Goal: Task Accomplishment & Management: Manage account settings

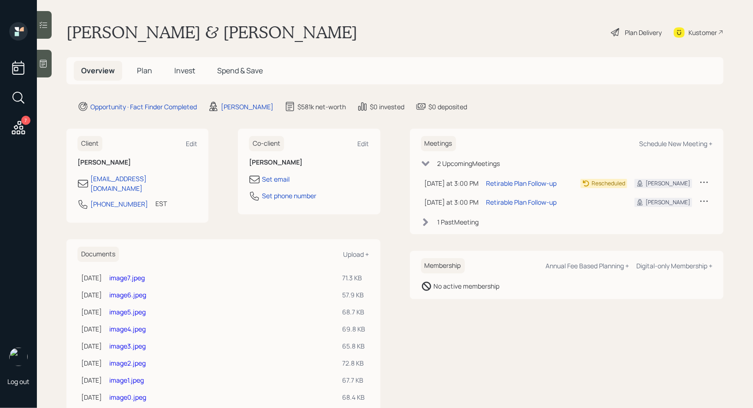
scroll to position [18, 0]
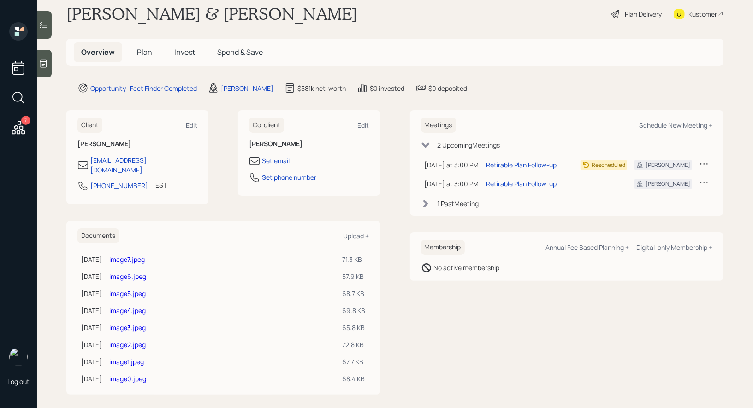
click at [132, 255] on link "image7.jpeg" at bounding box center [127, 259] width 36 height 9
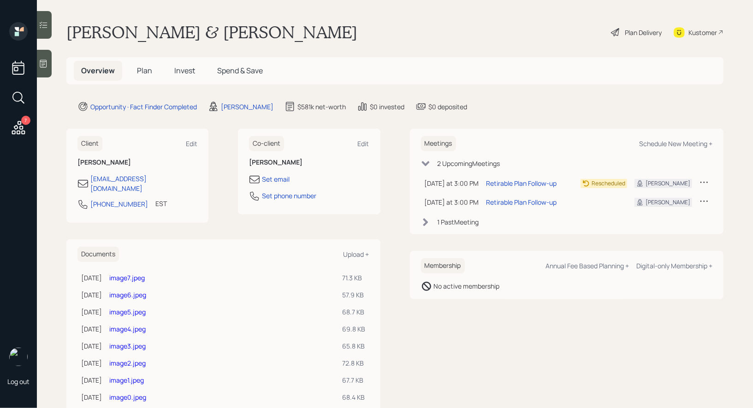
click at [131, 376] on link "image1.jpeg" at bounding box center [126, 380] width 35 height 9
click at [633, 41] on div "Plan Delivery" at bounding box center [636, 32] width 53 height 20
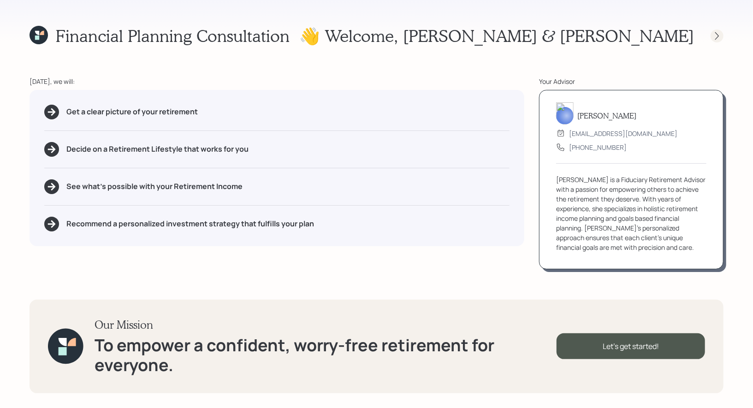
click at [717, 38] on icon at bounding box center [717, 35] width 9 height 9
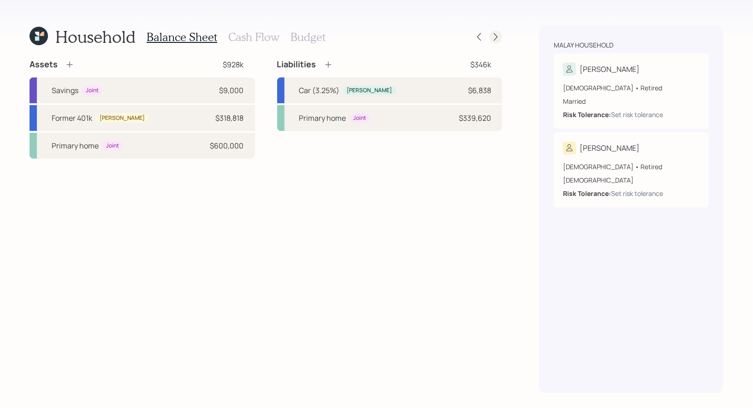
click at [496, 36] on icon at bounding box center [496, 37] width 4 height 8
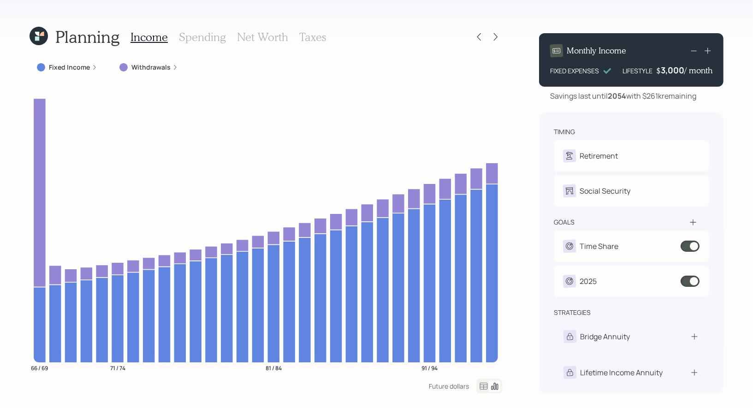
click at [267, 37] on h3 "Net Worth" at bounding box center [262, 36] width 51 height 13
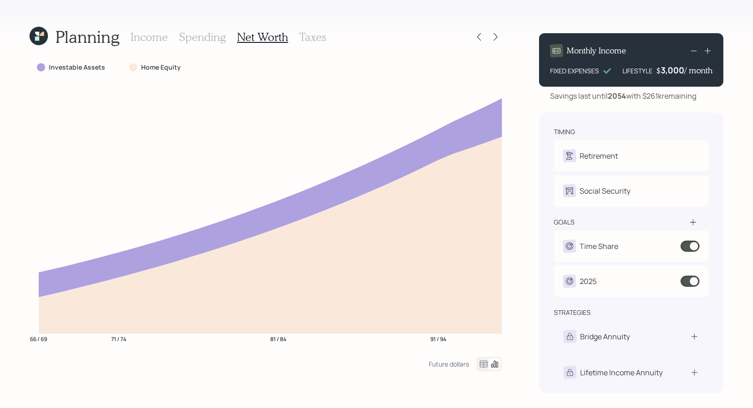
click at [309, 37] on h3 "Taxes" at bounding box center [312, 36] width 27 height 13
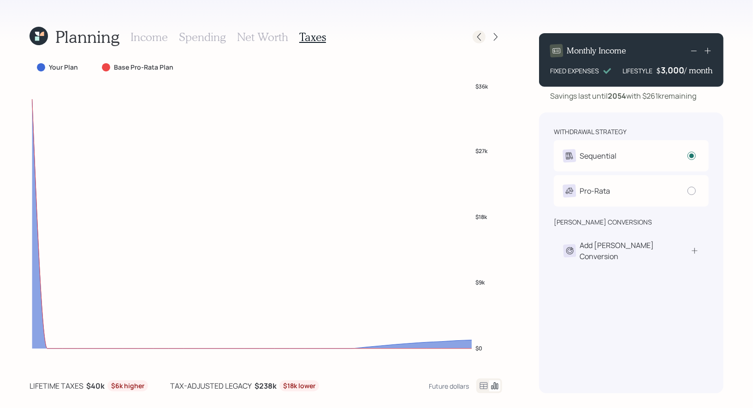
click at [479, 36] on icon at bounding box center [479, 36] width 9 height 9
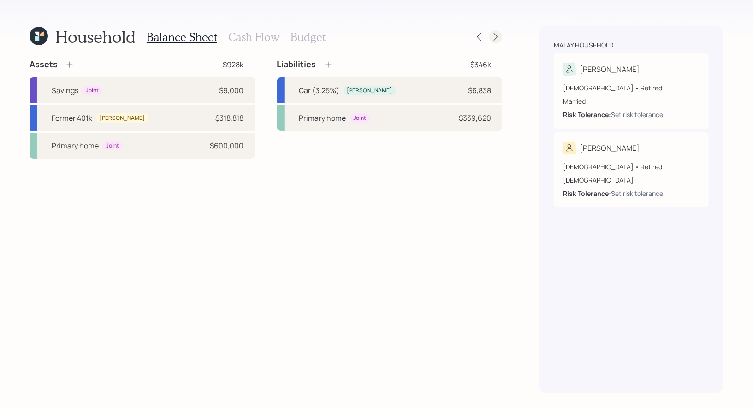
click at [495, 34] on icon at bounding box center [496, 37] width 4 height 8
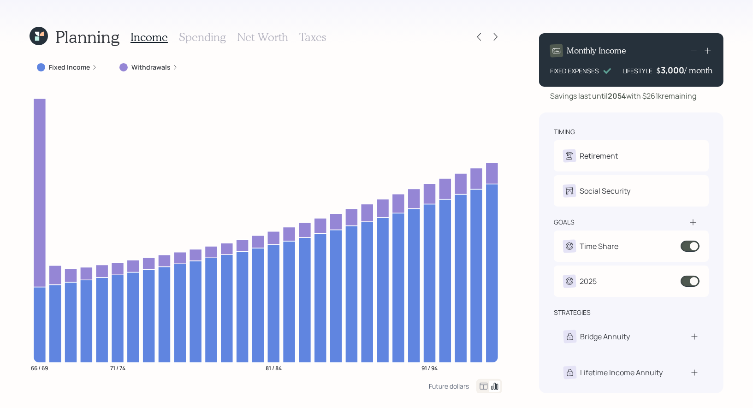
click at [313, 38] on h3 "Taxes" at bounding box center [312, 36] width 27 height 13
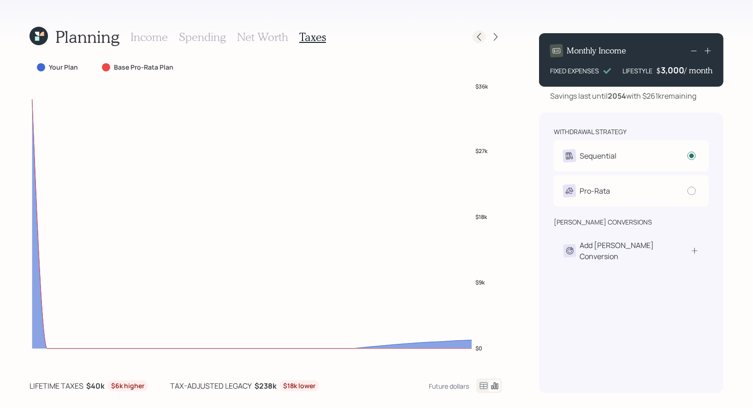
click at [482, 36] on icon at bounding box center [479, 36] width 9 height 9
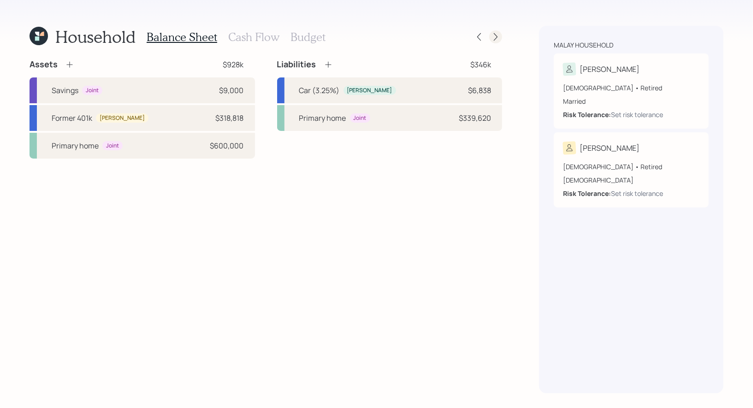
click at [495, 37] on icon at bounding box center [495, 36] width 9 height 9
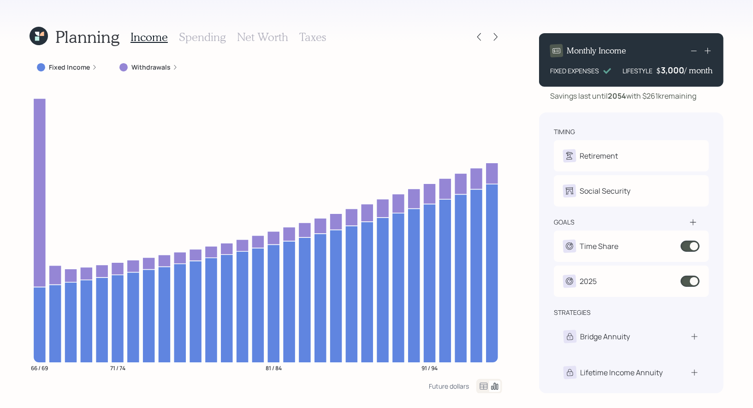
click at [495, 37] on icon at bounding box center [495, 36] width 9 height 9
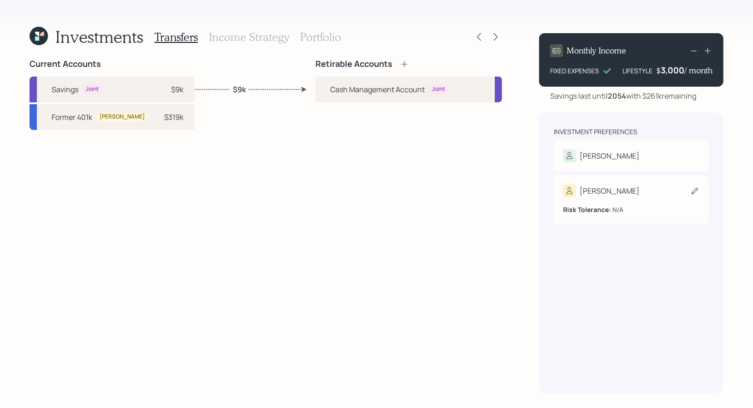
click at [680, 189] on div "[PERSON_NAME]" at bounding box center [631, 191] width 137 height 13
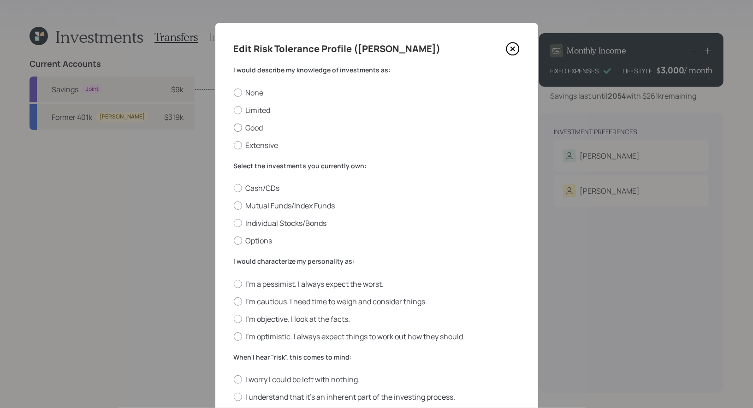
click at [237, 127] on div at bounding box center [238, 128] width 8 height 8
click at [234, 127] on input "Good" at bounding box center [233, 127] width 0 height 0
radio input "true"
click at [237, 207] on div at bounding box center [238, 206] width 8 height 8
click at [234, 206] on input "Mutual Funds/Index Funds" at bounding box center [233, 206] width 0 height 0
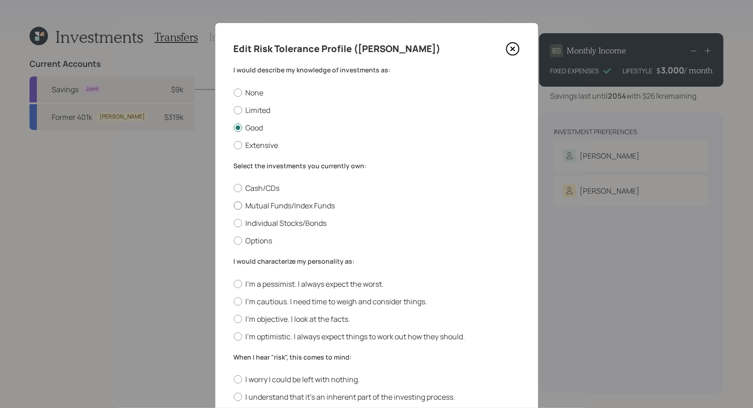
radio input "true"
click at [239, 320] on div at bounding box center [238, 319] width 8 height 8
click at [234, 319] on input "I'm objective. I look at the facts." at bounding box center [233, 319] width 0 height 0
radio input "true"
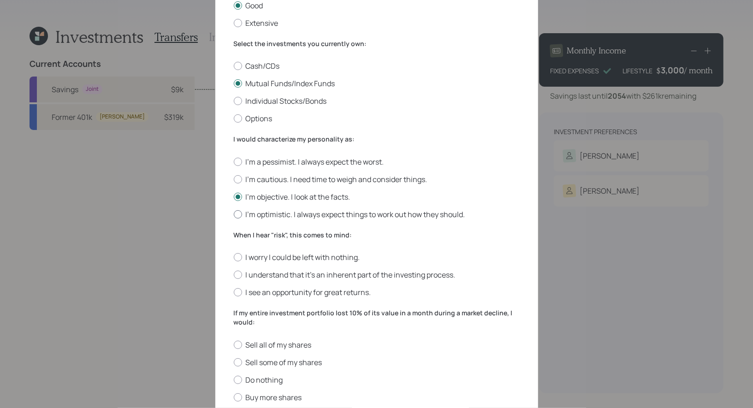
scroll to position [169, 0]
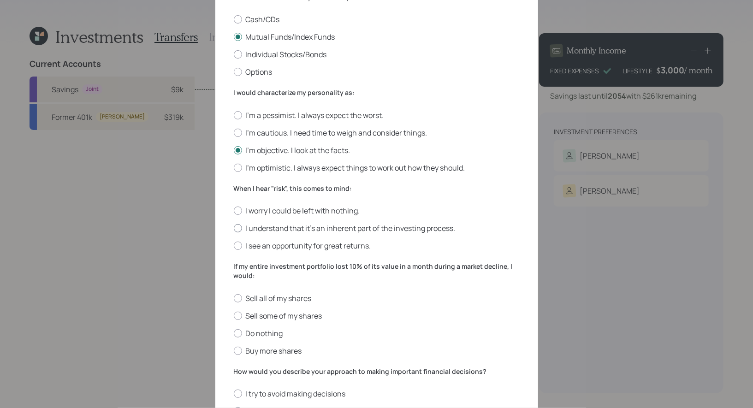
click at [238, 229] on div at bounding box center [238, 228] width 8 height 8
click at [234, 229] on input "I understand that it’s an inherent part of the investing process." at bounding box center [233, 228] width 0 height 0
radio input "true"
click at [238, 336] on div at bounding box center [238, 333] width 8 height 8
click at [234, 334] on input "Do nothing" at bounding box center [233, 333] width 0 height 0
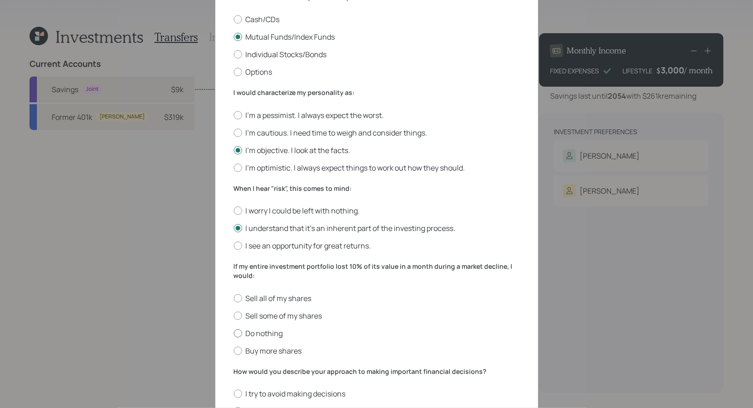
radio input "true"
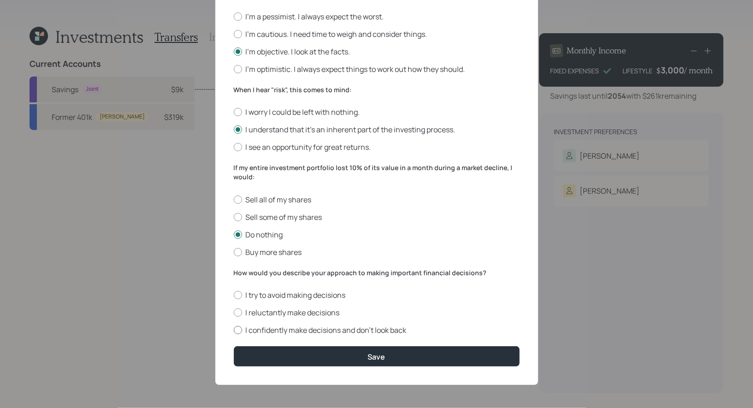
click at [238, 335] on label "I confidently make decisions and don’t look back" at bounding box center [377, 330] width 286 height 10
click at [234, 331] on input "I confidently make decisions and don’t look back" at bounding box center [233, 330] width 0 height 0
radio input "true"
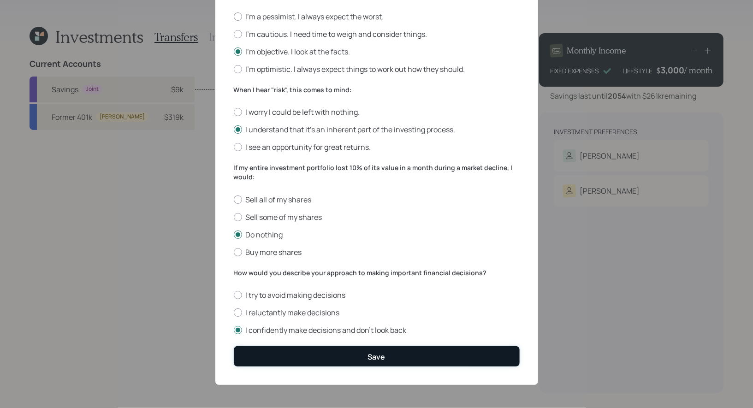
click at [265, 357] on button "Save" at bounding box center [377, 356] width 286 height 20
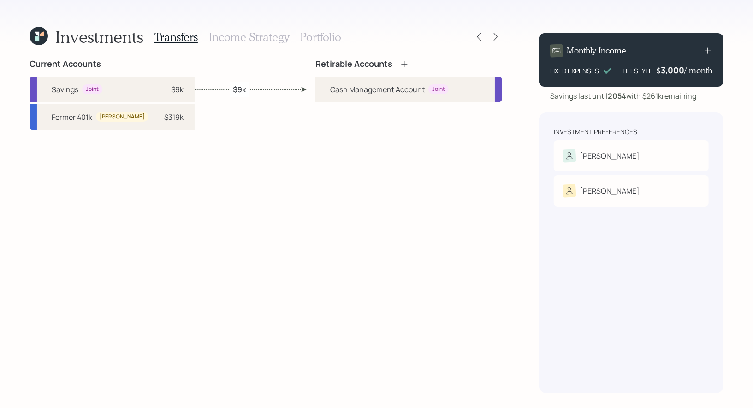
click at [405, 63] on icon at bounding box center [404, 64] width 9 height 9
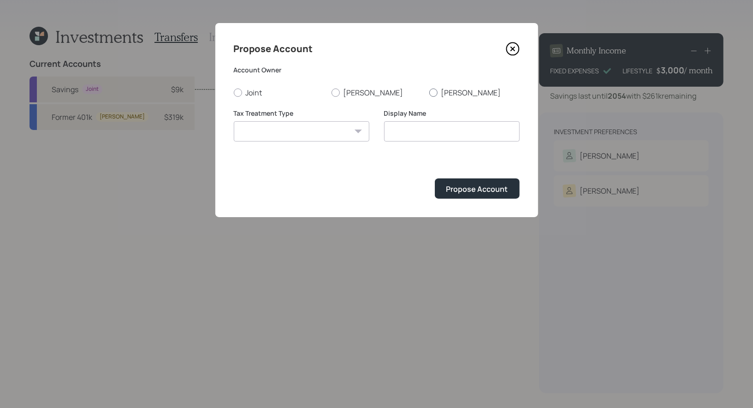
click at [436, 92] on div at bounding box center [433, 93] width 8 height 8
click at [429, 92] on input "[PERSON_NAME]" at bounding box center [429, 92] width 0 height 0
radio input "true"
click at [347, 135] on select "Roth Taxable Traditional" at bounding box center [302, 131] width 136 height 20
select select "traditional"
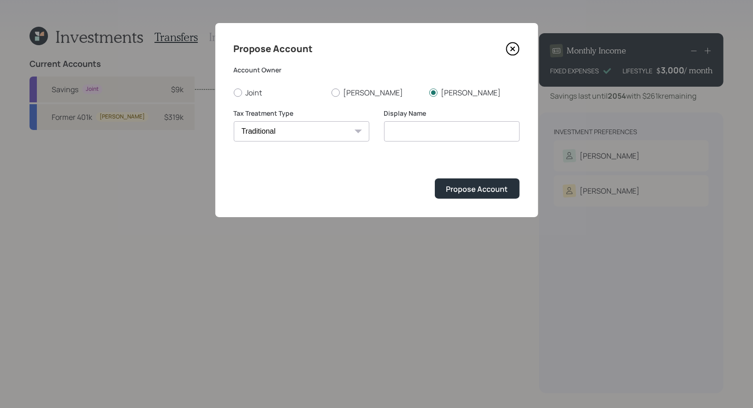
click at [234, 121] on select "Roth Taxable Traditional" at bounding box center [302, 131] width 136 height 20
click at [438, 131] on input "Traditional" at bounding box center [452, 131] width 136 height 20
type input "Rollover IRA"
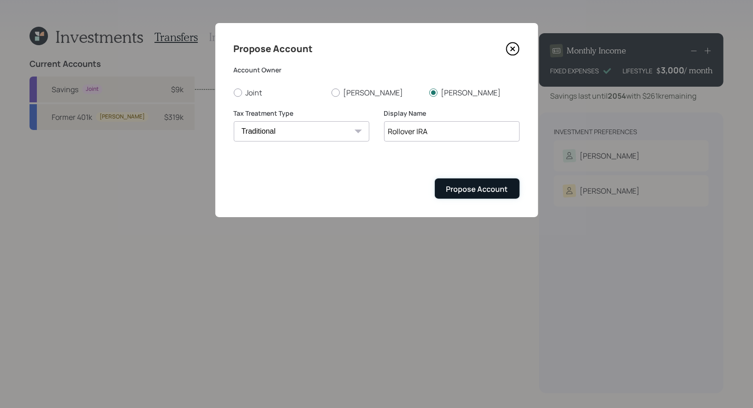
click at [472, 190] on div "Propose Account" at bounding box center [478, 189] width 62 height 10
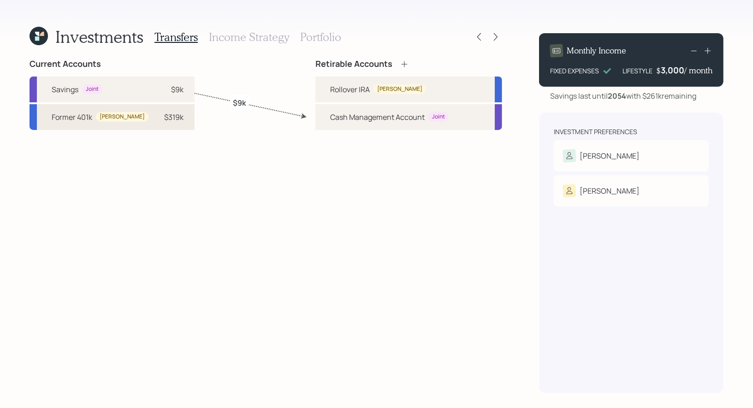
click at [164, 115] on div "$319k" at bounding box center [173, 117] width 19 height 11
click at [327, 94] on div "Rollover IRA Ronald" at bounding box center [409, 90] width 187 height 26
select select "b16d9042-b672-4859-b598-c501d0bd4680"
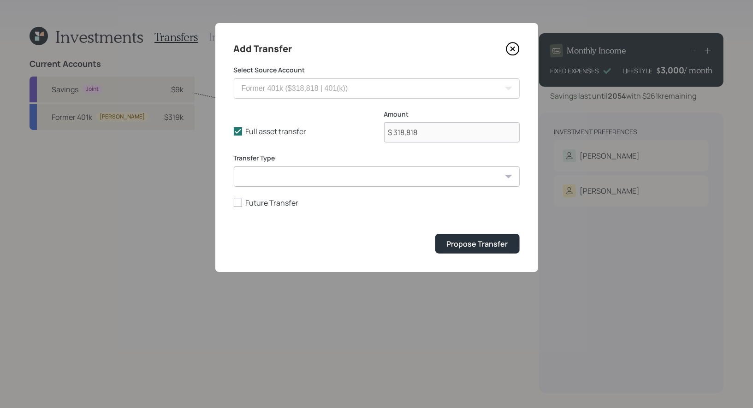
click at [287, 174] on select "ACAT Transfer Non ACAT Transfer Capitalize Rollover Rollover Deposit" at bounding box center [377, 177] width 286 height 20
select select "rollover"
click at [234, 167] on select "ACAT Transfer Non ACAT Transfer Capitalize Rollover Rollover Deposit" at bounding box center [377, 177] width 286 height 20
click at [494, 244] on div "Propose Transfer" at bounding box center [477, 244] width 61 height 10
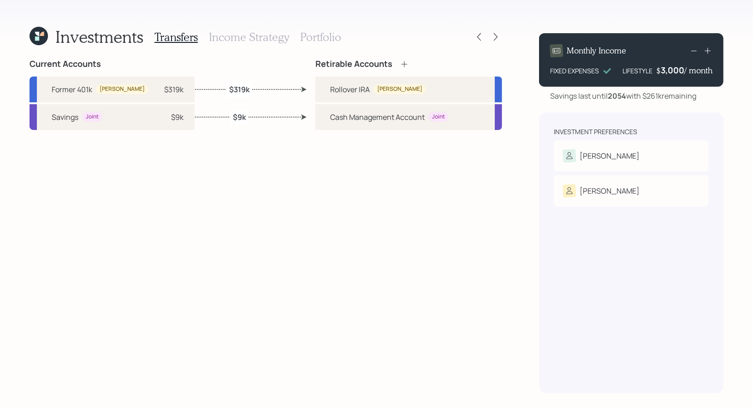
click at [39, 36] on icon at bounding box center [37, 34] width 4 height 4
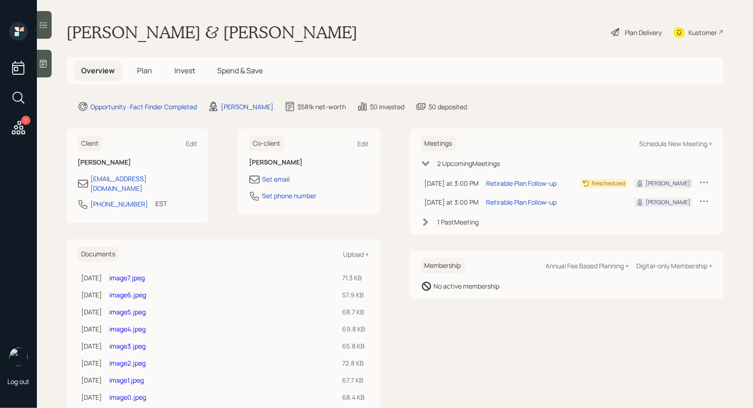
click at [640, 33] on div "Plan Delivery" at bounding box center [643, 33] width 37 height 10
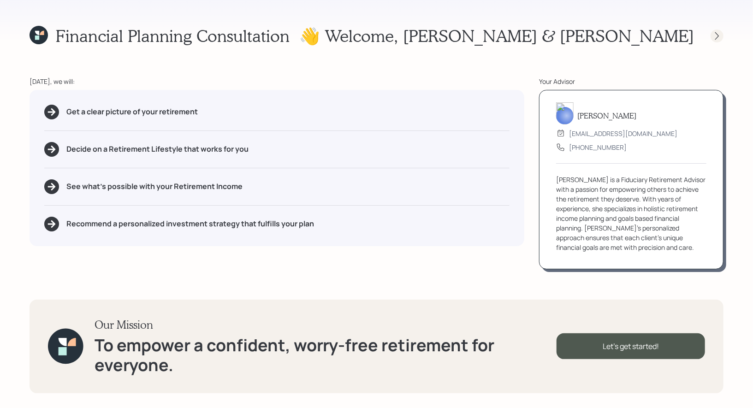
click at [719, 34] on icon at bounding box center [717, 35] width 9 height 9
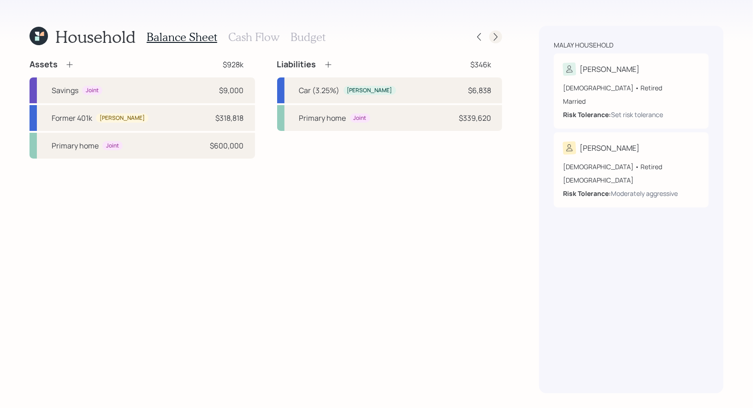
click at [497, 35] on icon at bounding box center [495, 36] width 9 height 9
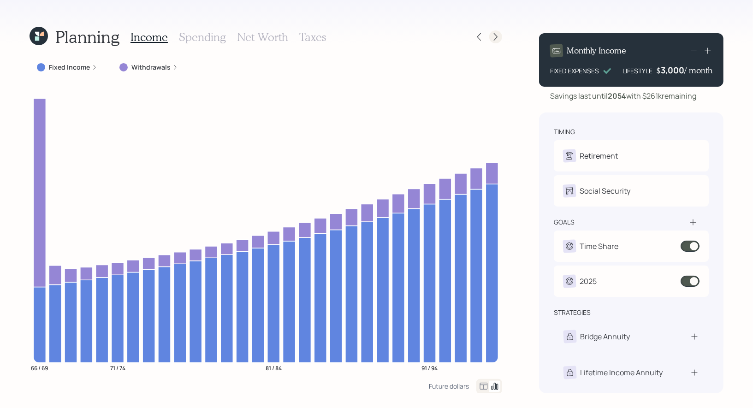
click at [498, 37] on icon at bounding box center [495, 36] width 9 height 9
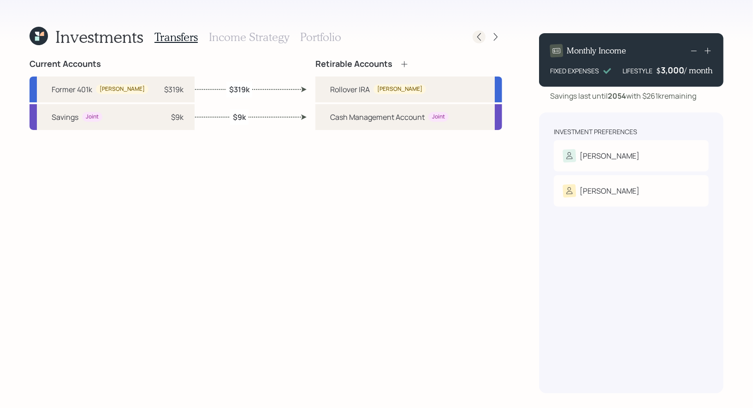
click at [481, 41] on icon at bounding box center [479, 36] width 9 height 9
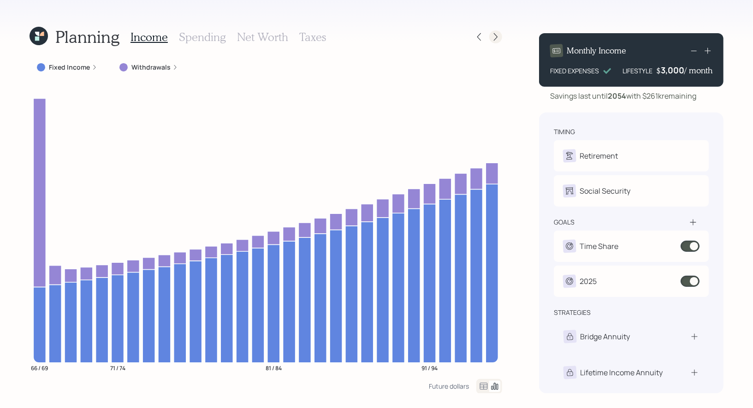
click at [496, 36] on icon at bounding box center [495, 36] width 9 height 9
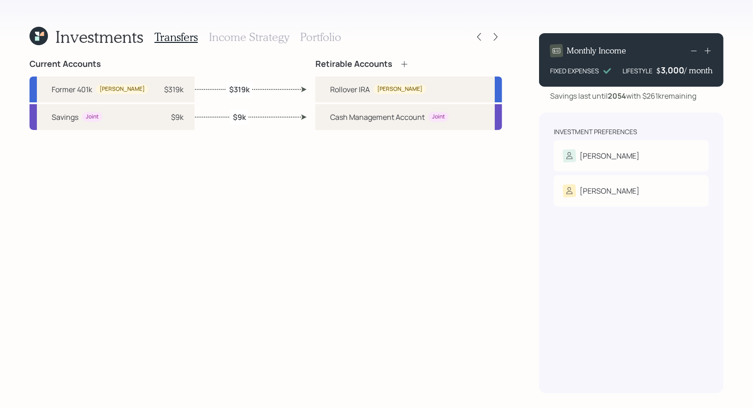
click at [256, 40] on h3 "Income Strategy" at bounding box center [249, 36] width 80 height 13
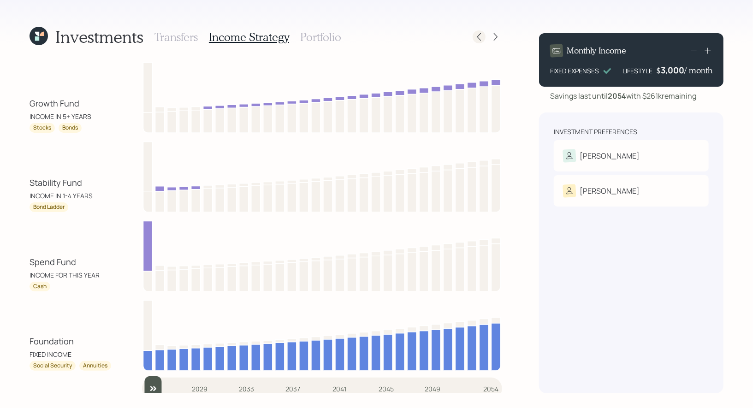
click at [483, 40] on icon at bounding box center [479, 36] width 9 height 9
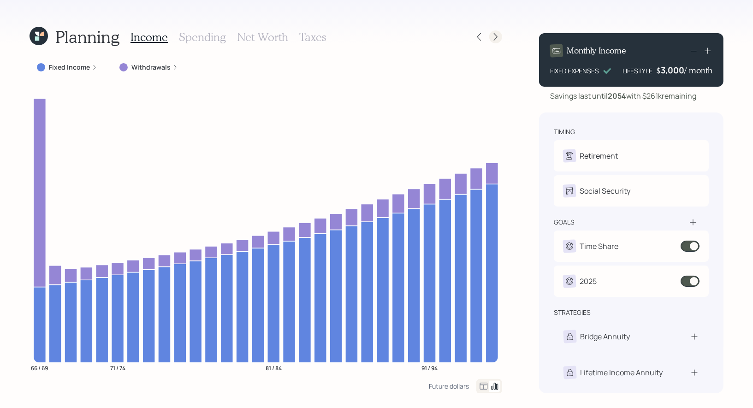
click at [497, 39] on icon at bounding box center [495, 36] width 9 height 9
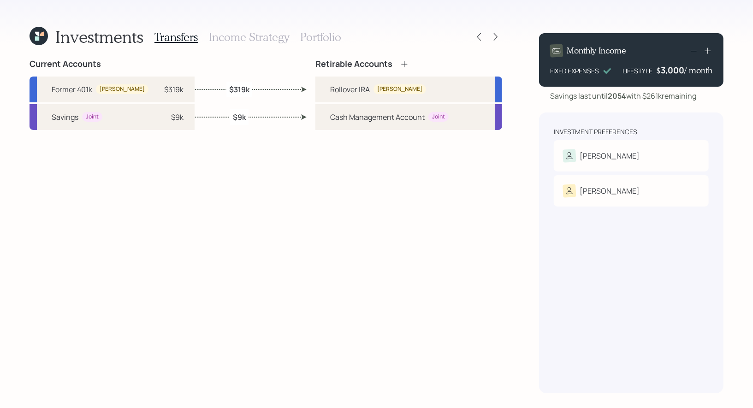
click at [218, 43] on div "Transfers Income Strategy Portfolio" at bounding box center [248, 37] width 187 height 22
click at [233, 42] on h3 "Income Strategy" at bounding box center [249, 36] width 80 height 13
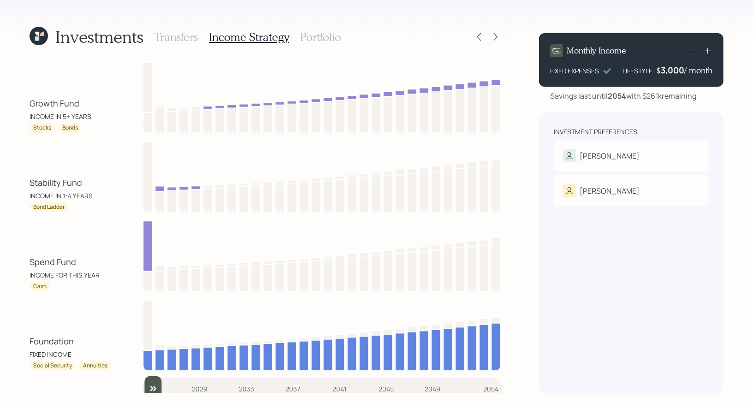
click at [320, 38] on h3 "Portfolio" at bounding box center [320, 36] width 41 height 13
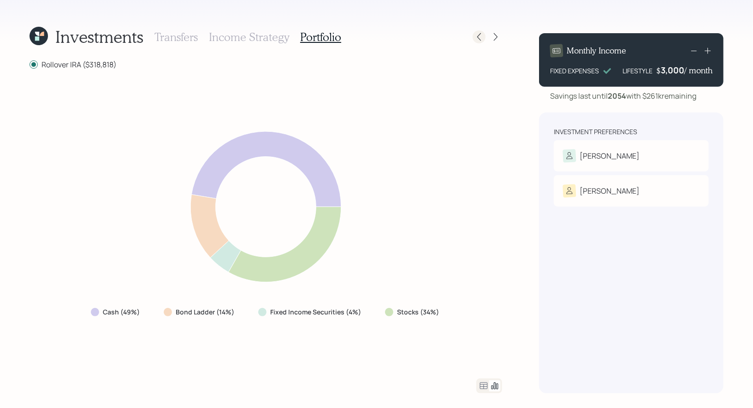
click at [483, 40] on icon at bounding box center [479, 36] width 9 height 9
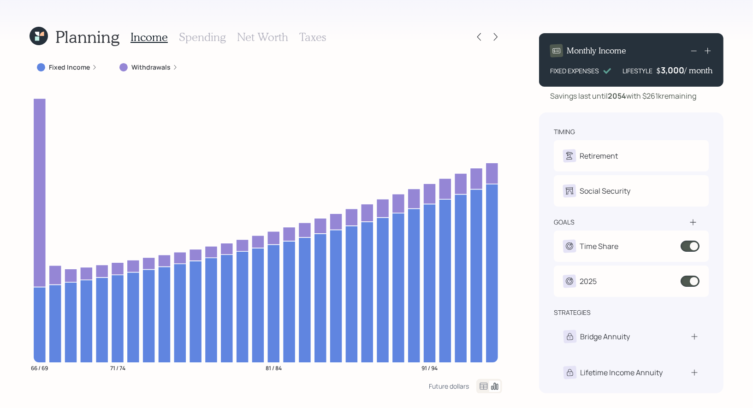
click at [310, 39] on h3 "Taxes" at bounding box center [312, 36] width 27 height 13
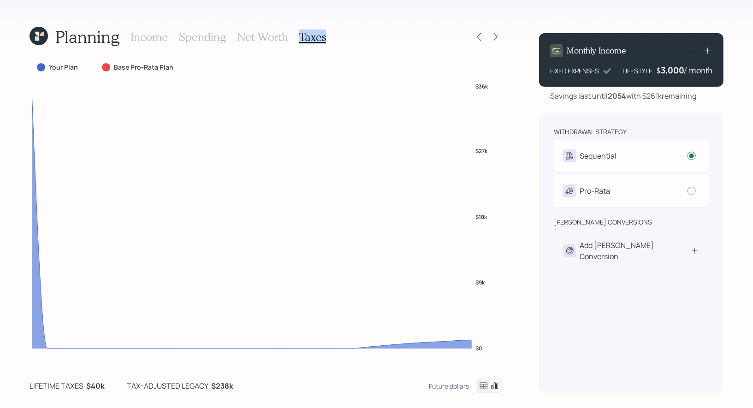
click at [310, 39] on h3 "Taxes" at bounding box center [312, 36] width 27 height 13
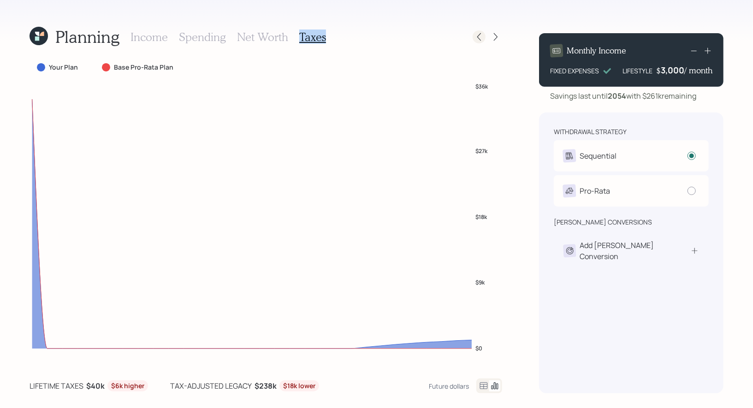
click at [480, 37] on icon at bounding box center [479, 36] width 9 height 9
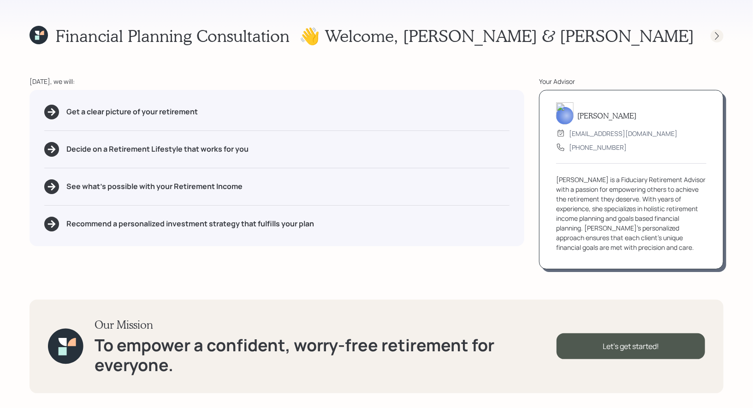
click at [716, 36] on icon at bounding box center [717, 35] width 9 height 9
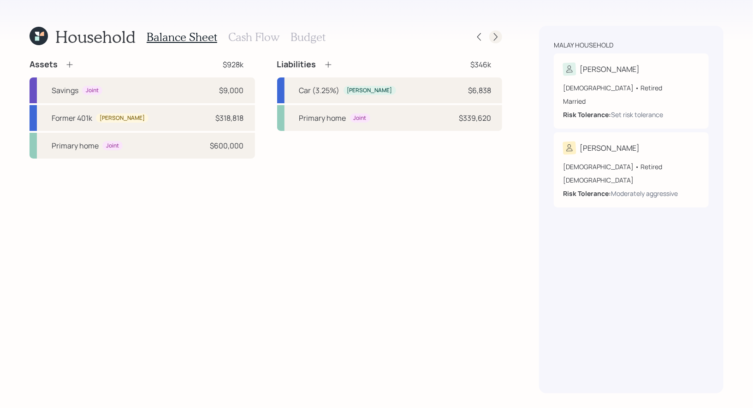
click at [497, 37] on icon at bounding box center [495, 36] width 9 height 9
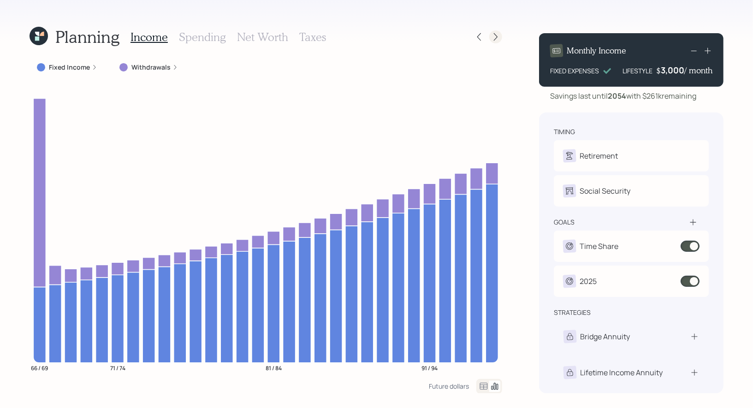
click at [498, 37] on icon at bounding box center [495, 36] width 9 height 9
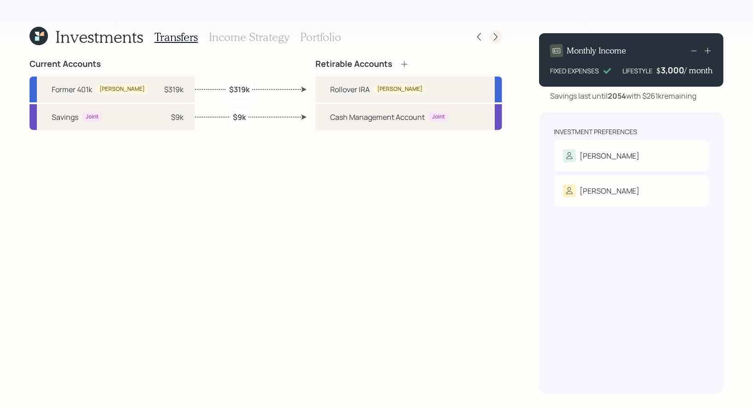
click at [494, 36] on icon at bounding box center [495, 36] width 9 height 9
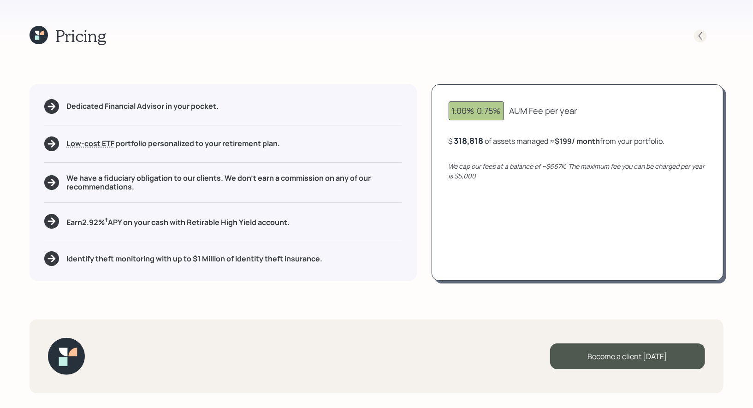
click at [700, 35] on icon at bounding box center [701, 36] width 4 height 8
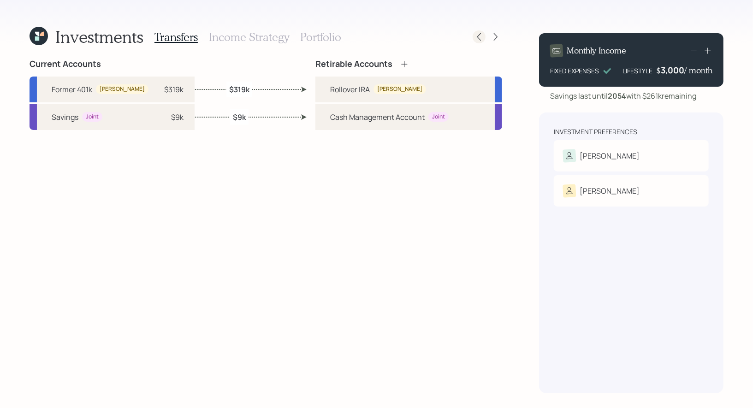
click at [480, 42] on div at bounding box center [479, 36] width 13 height 13
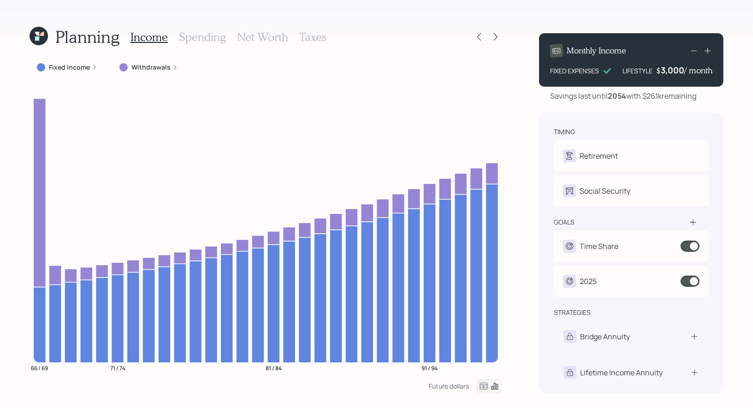
click at [480, 42] on div at bounding box center [479, 36] width 13 height 13
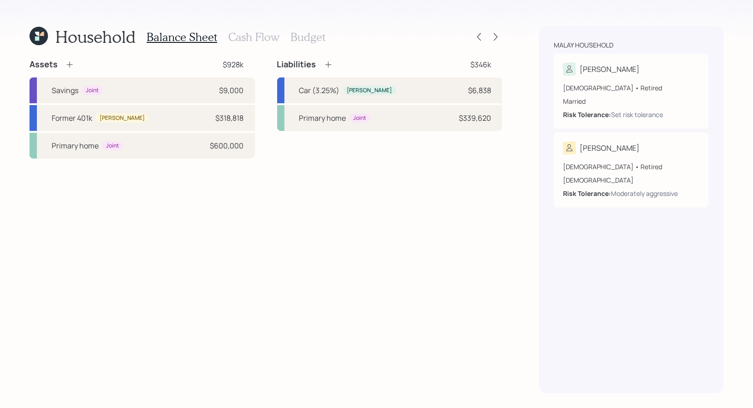
click at [257, 35] on h3 "Cash Flow" at bounding box center [253, 36] width 51 height 13
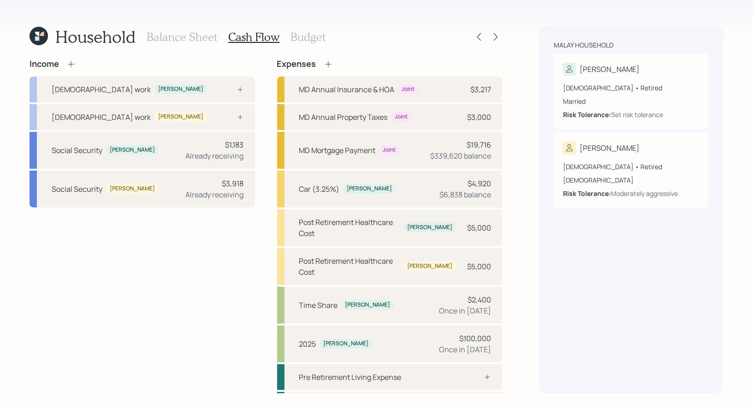
click at [186, 38] on h3 "Balance Sheet" at bounding box center [182, 36] width 71 height 13
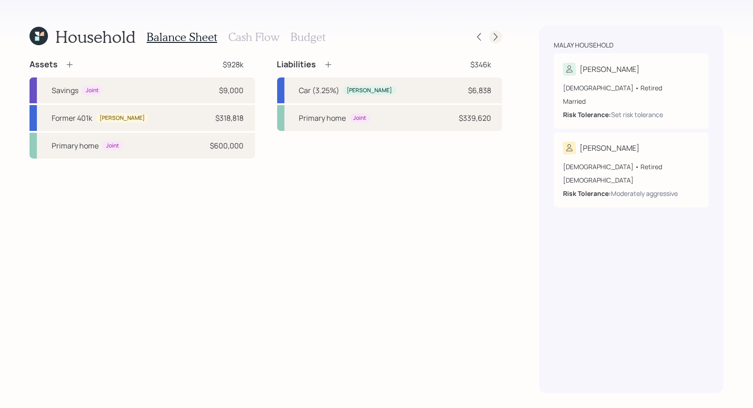
click at [495, 34] on icon at bounding box center [496, 37] width 4 height 8
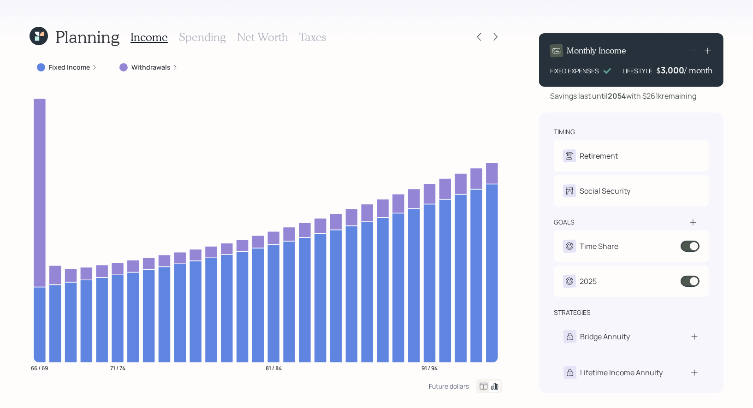
click at [495, 34] on icon at bounding box center [496, 37] width 4 height 8
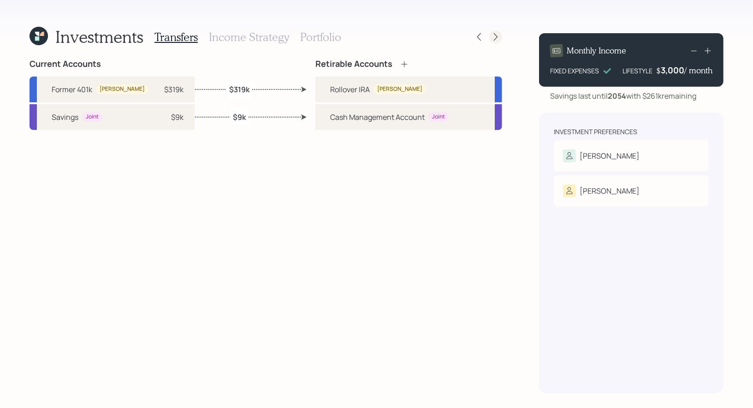
click at [496, 35] on icon at bounding box center [495, 36] width 9 height 9
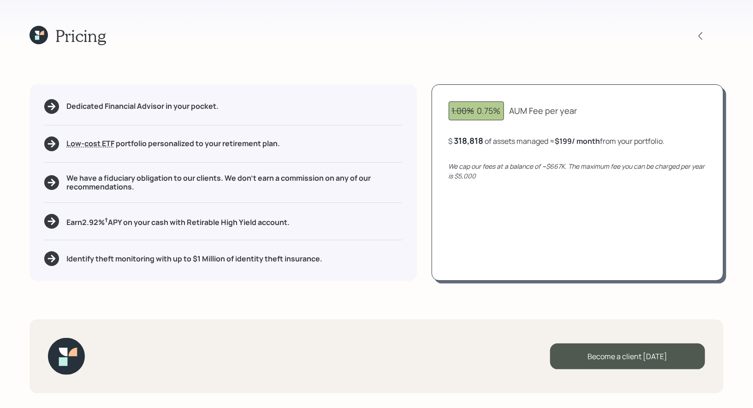
click at [486, 156] on div "1.00% 0.75% AUM Fee per year $ 318,818 of assets managed ≈ $199 / month from yo…" at bounding box center [578, 182] width 292 height 197
click at [501, 115] on div "1.00% 0.75%" at bounding box center [476, 110] width 55 height 19
click at [47, 33] on icon at bounding box center [39, 35] width 18 height 18
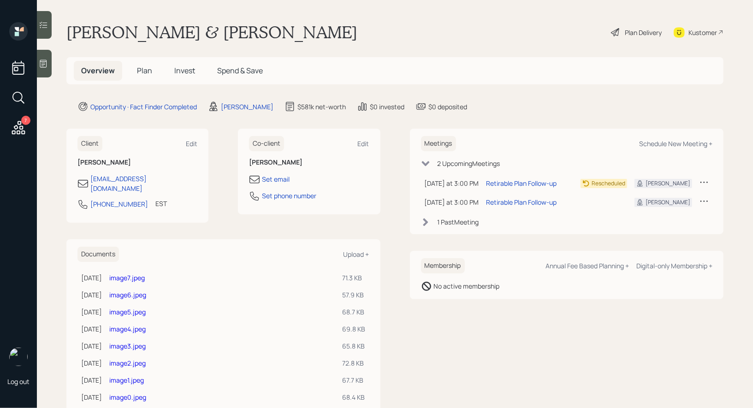
click at [634, 34] on div "Plan Delivery" at bounding box center [643, 33] width 37 height 10
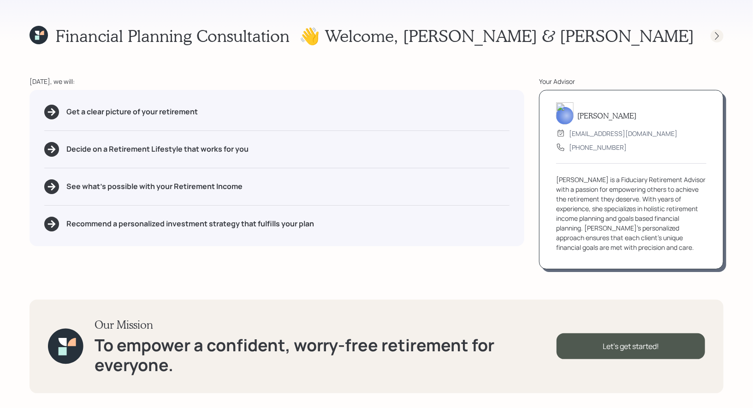
click at [719, 36] on icon at bounding box center [717, 36] width 4 height 8
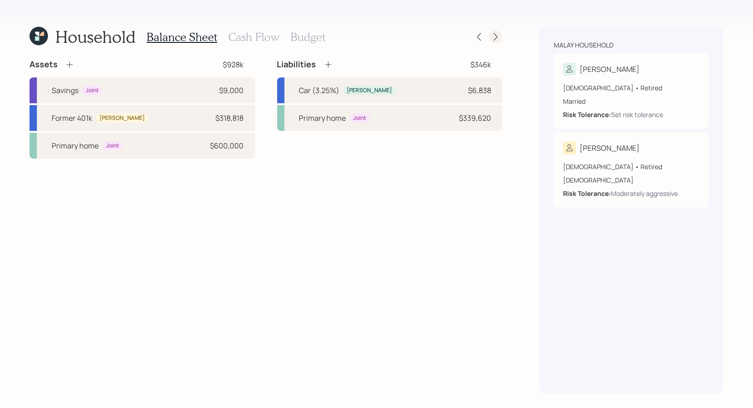
click at [500, 39] on icon at bounding box center [495, 36] width 9 height 9
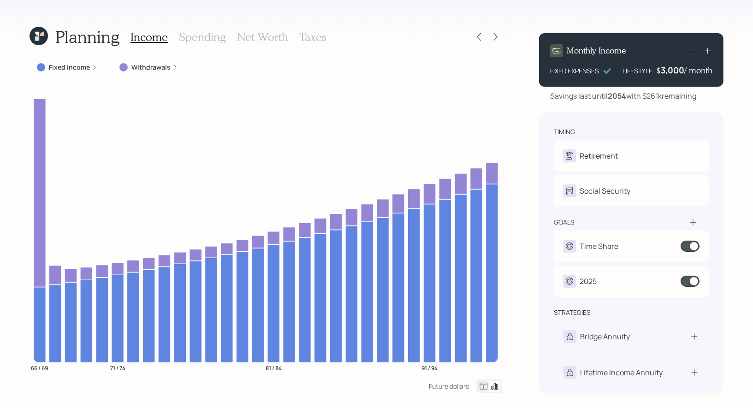
click at [500, 39] on icon at bounding box center [495, 36] width 9 height 9
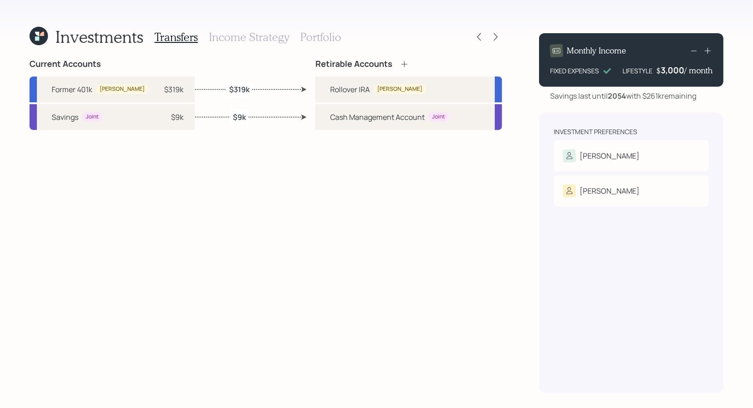
click at [500, 39] on icon at bounding box center [495, 36] width 9 height 9
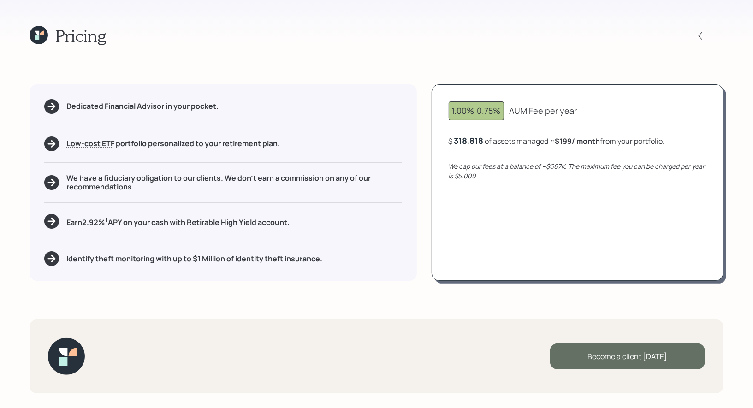
click at [606, 358] on div "Become a client today" at bounding box center [627, 357] width 155 height 26
click at [603, 359] on div "Go to Altruist" at bounding box center [627, 357] width 155 height 26
click at [42, 31] on icon at bounding box center [42, 33] width 4 height 4
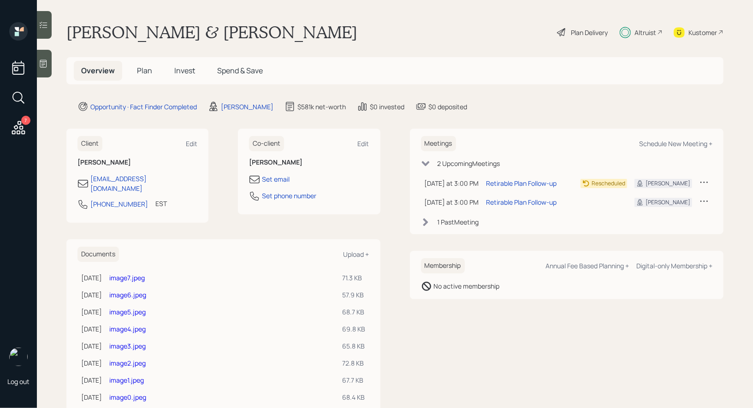
click at [147, 69] on span "Plan" at bounding box center [144, 71] width 15 height 10
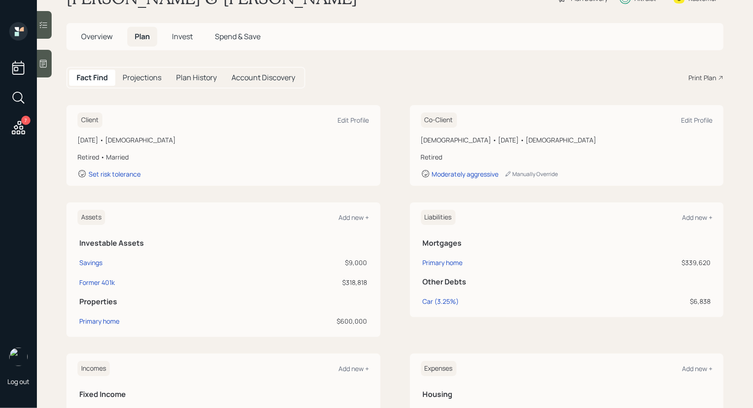
scroll to position [38, 0]
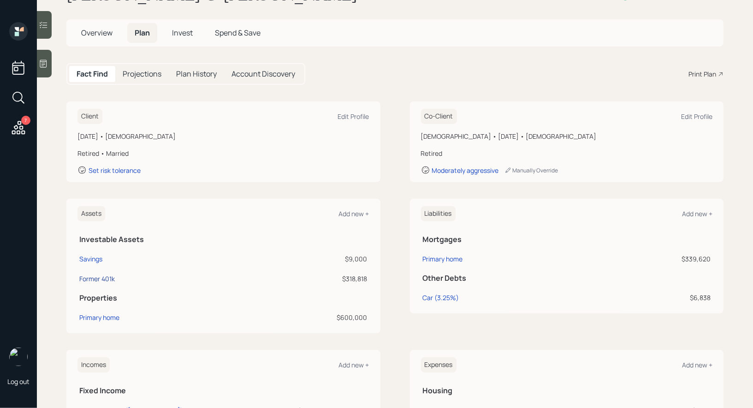
click at [90, 276] on div "Former 401k" at bounding box center [97, 279] width 36 height 10
select select "company_sponsored"
select select "balanced"
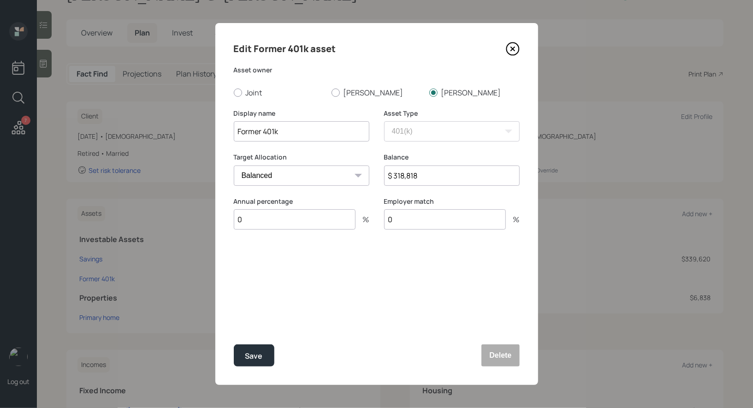
click at [438, 182] on input "$ 318,818" at bounding box center [452, 176] width 136 height 20
type input "$ 322,000"
click at [260, 358] on div "Save" at bounding box center [254, 356] width 18 height 12
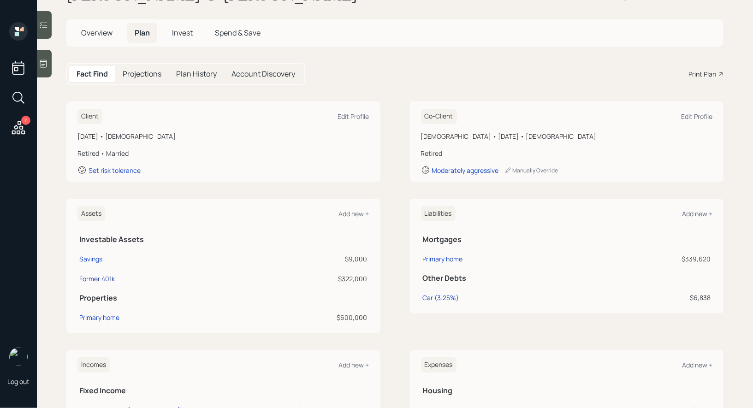
click at [96, 279] on div "Former 401k" at bounding box center [97, 279] width 36 height 10
select select "company_sponsored"
select select "balanced"
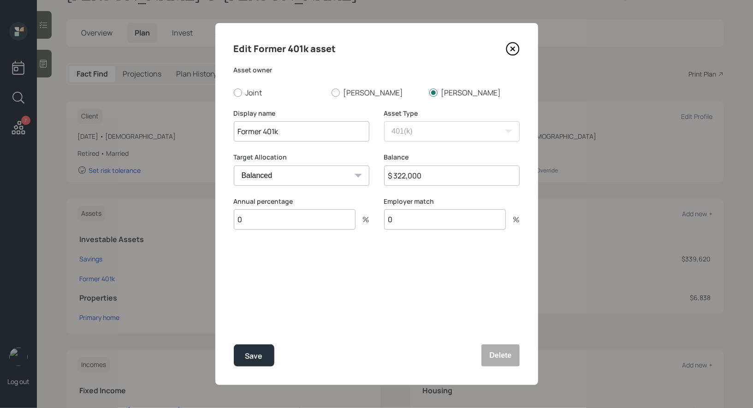
click at [308, 136] on input "Former 401k" at bounding box center [302, 131] width 136 height 20
click at [509, 358] on button "Delete" at bounding box center [501, 356] width 38 height 22
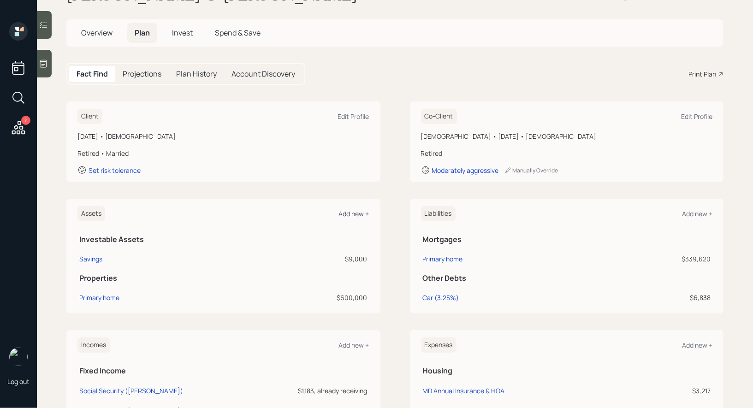
click at [356, 210] on div "Add new +" at bounding box center [354, 213] width 30 height 9
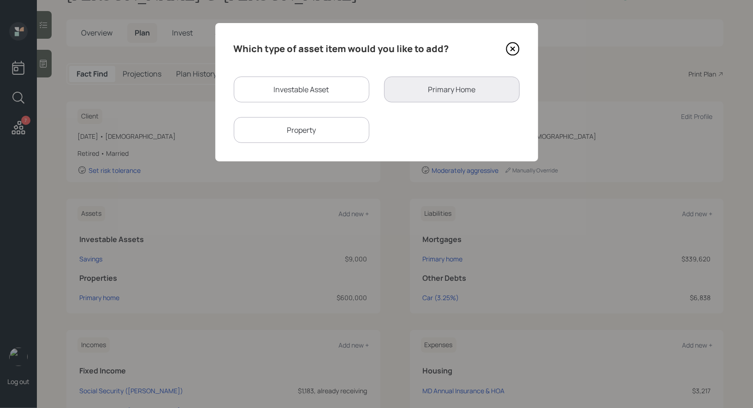
click at [288, 91] on div "Investable Asset" at bounding box center [302, 90] width 136 height 26
select select "taxable"
select select "balanced"
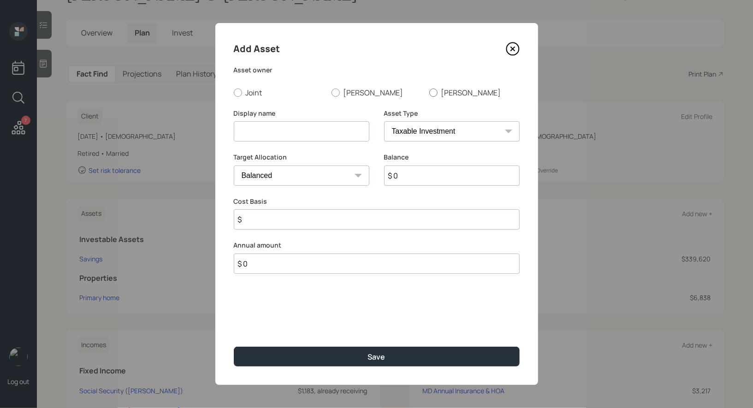
click at [436, 93] on div at bounding box center [433, 93] width 8 height 8
click at [429, 93] on input "[PERSON_NAME]" at bounding box center [429, 92] width 0 height 0
radio input "true"
click at [330, 133] on input at bounding box center [302, 131] width 136 height 20
type input "IRA"
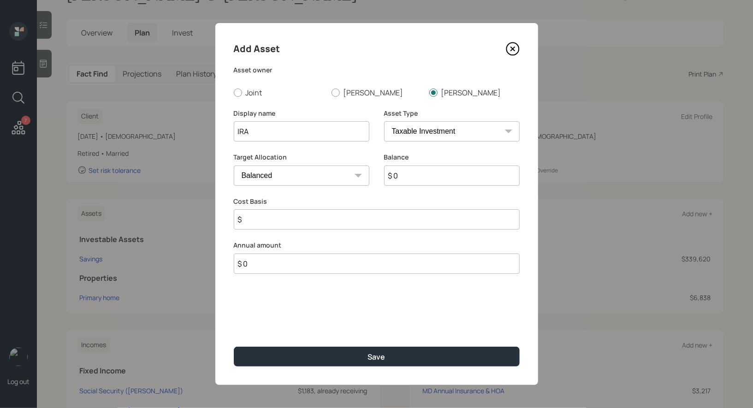
click at [453, 126] on select "SEP IRA IRA Roth IRA 401(k) Roth 401(k) 403(b) Roth 403(b) 457(b) Roth 457(b) H…" at bounding box center [452, 131] width 136 height 20
select select "ira"
click at [384, 121] on select "SEP IRA IRA Roth IRA 401(k) Roth 401(k) 403(b) Roth 403(b) 457(b) Roth 457(b) H…" at bounding box center [452, 131] width 136 height 20
type input "$"
click at [432, 179] on input "$ 0" at bounding box center [452, 176] width 136 height 20
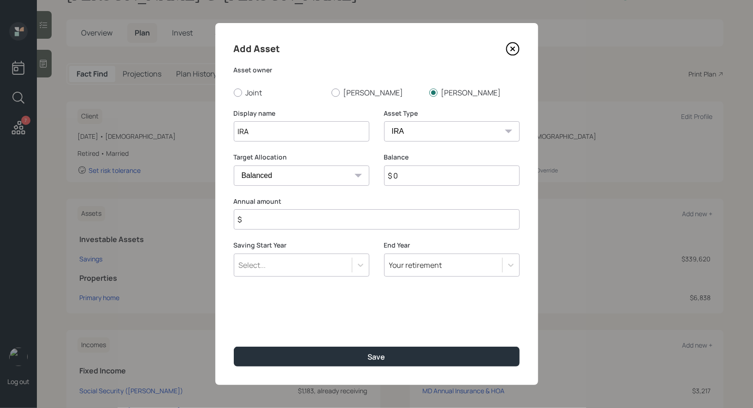
click at [432, 179] on input "$ 0" at bounding box center [452, 176] width 136 height 20
type input "$ 322,000"
click at [301, 219] on input "$" at bounding box center [377, 219] width 286 height 20
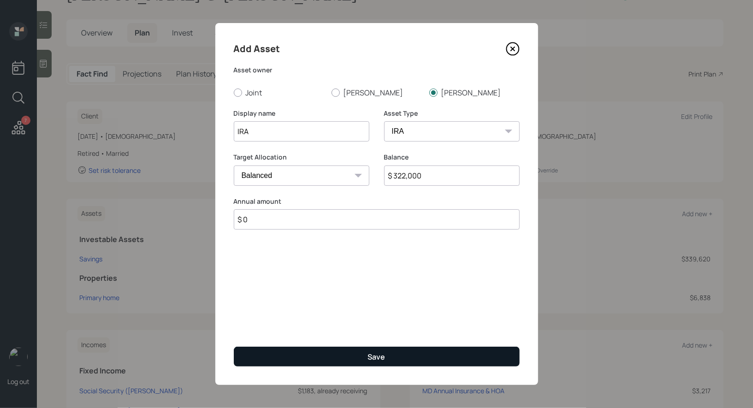
type input "$ 0"
click at [324, 359] on button "Save" at bounding box center [377, 357] width 286 height 20
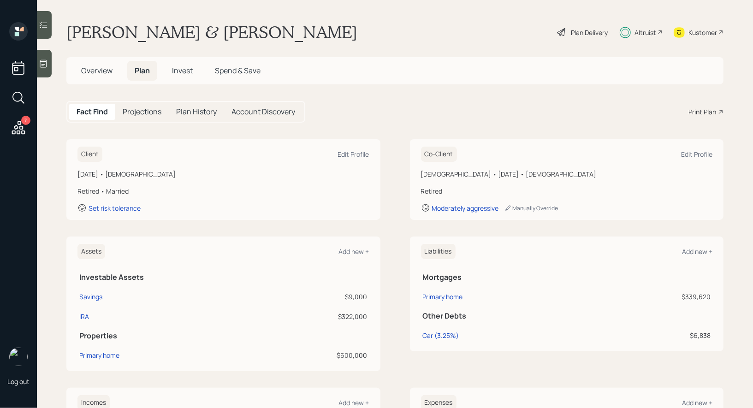
click at [188, 69] on span "Invest" at bounding box center [182, 71] width 21 height 10
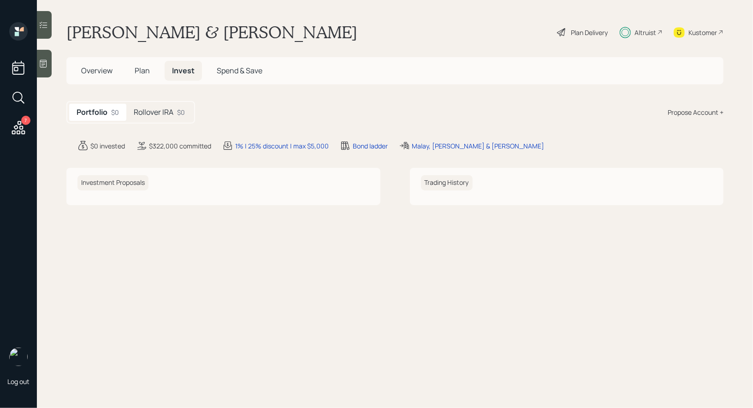
click at [163, 111] on h5 "Rollover IRA" at bounding box center [154, 112] width 40 height 9
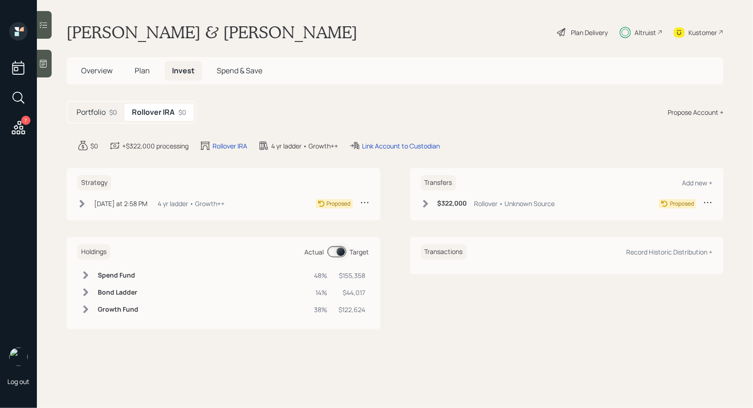
click at [426, 201] on icon at bounding box center [425, 204] width 5 height 8
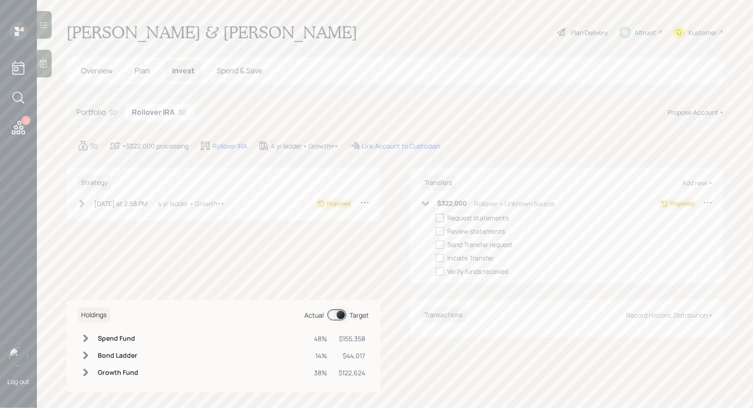
click at [440, 215] on div at bounding box center [440, 218] width 8 height 8
click at [436, 218] on input "checkbox" at bounding box center [435, 218] width 0 height 0
checkbox input "true"
click at [440, 230] on div at bounding box center [440, 231] width 8 height 8
click at [436, 231] on input "checkbox" at bounding box center [435, 231] width 0 height 0
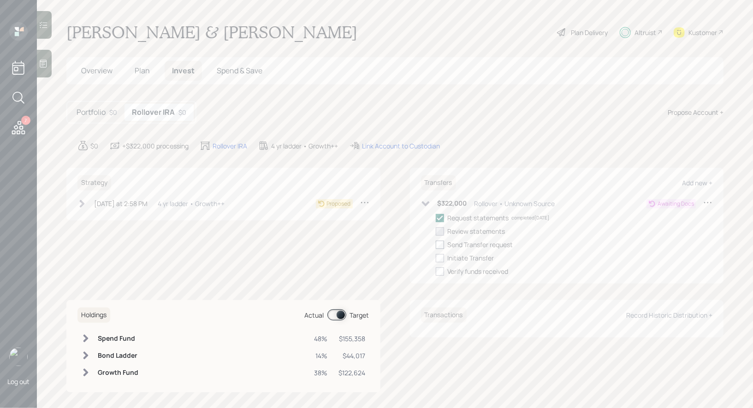
checkbox input "true"
click at [440, 243] on div at bounding box center [440, 245] width 8 height 8
click at [436, 244] on input "checkbox" at bounding box center [435, 244] width 0 height 0
checkbox input "true"
click at [80, 200] on icon at bounding box center [81, 203] width 9 height 9
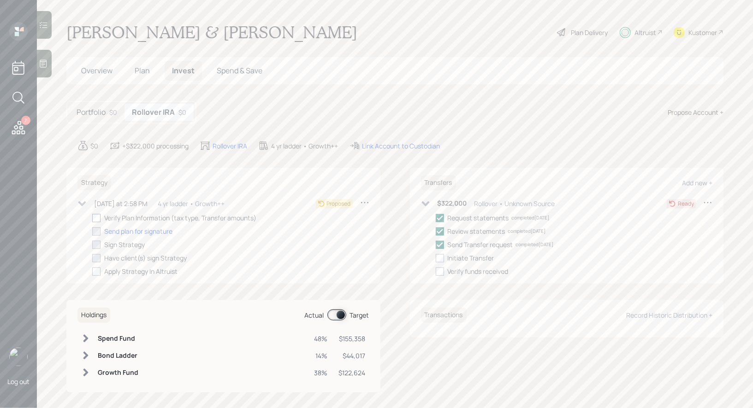
click at [95, 216] on div at bounding box center [96, 218] width 8 height 8
click at [92, 218] on input "checkbox" at bounding box center [92, 218] width 0 height 0
checkbox input "true"
click at [137, 69] on span "Plan" at bounding box center [142, 71] width 15 height 10
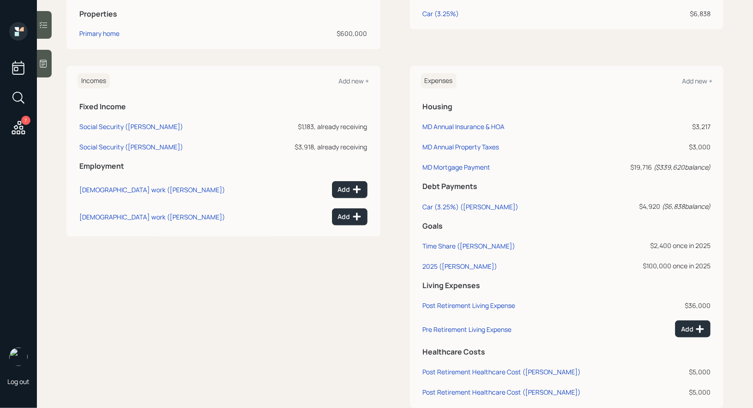
scroll to position [327, 0]
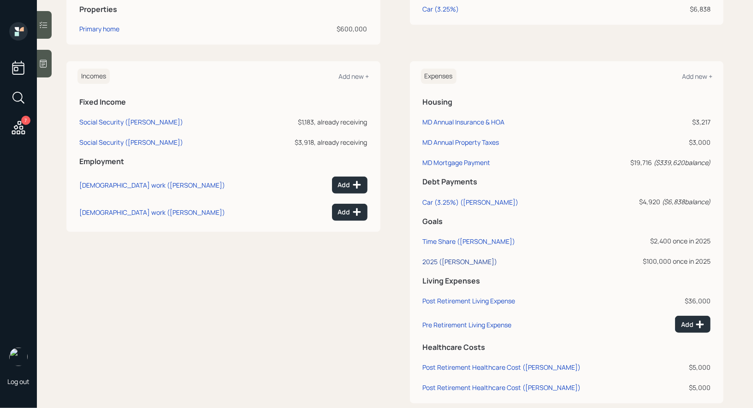
click at [429, 261] on div "2025 (Debbie)" at bounding box center [460, 261] width 75 height 9
select select "0"
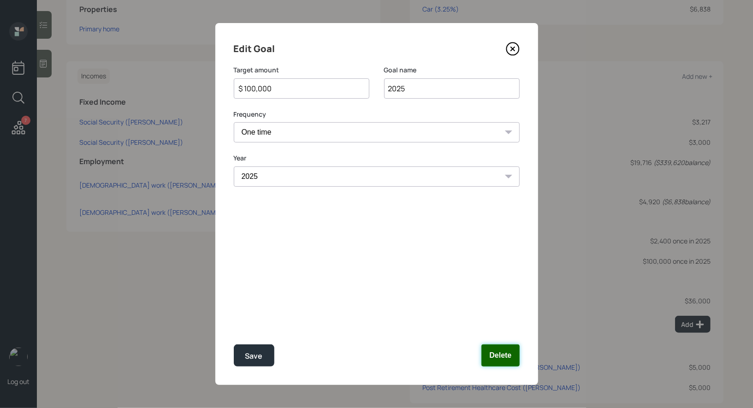
click at [510, 353] on button "Delete" at bounding box center [501, 356] width 38 height 22
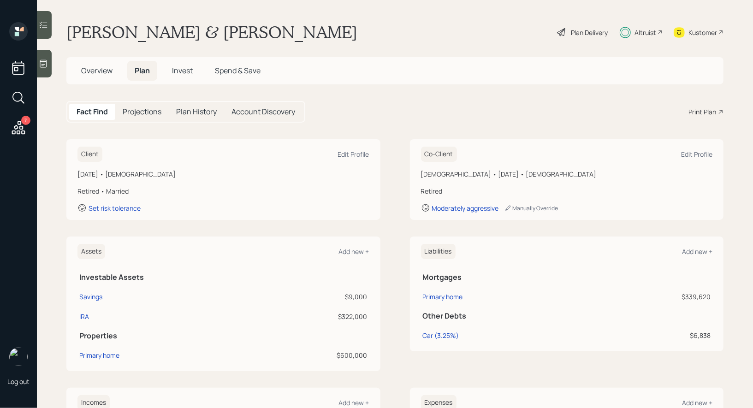
click at [575, 33] on div "Plan Delivery" at bounding box center [589, 33] width 37 height 10
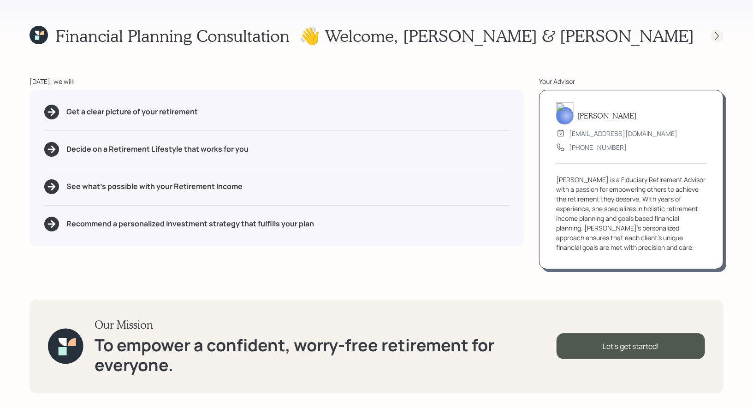
click at [714, 37] on icon at bounding box center [717, 35] width 9 height 9
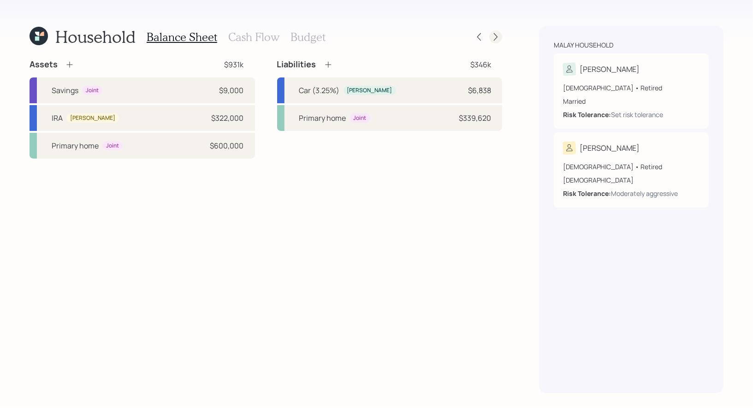
click at [498, 32] on icon at bounding box center [495, 36] width 9 height 9
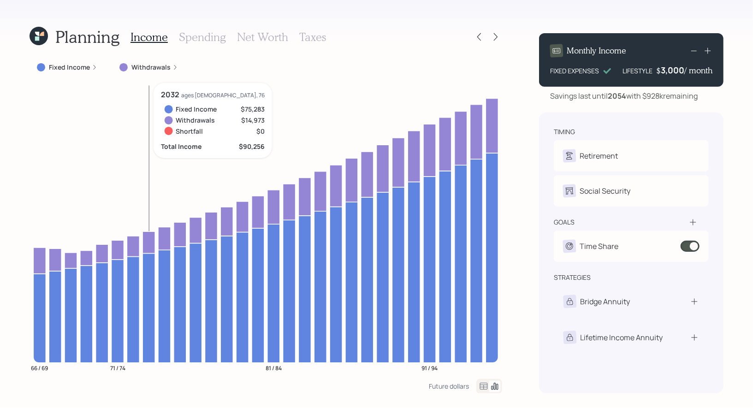
click at [36, 41] on icon at bounding box center [39, 36] width 24 height 24
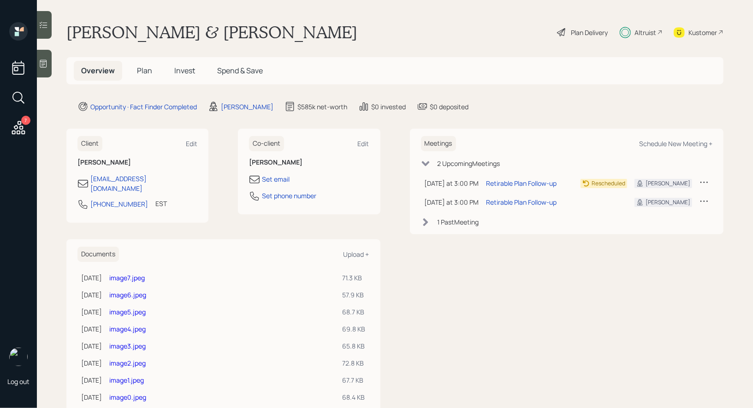
click at [183, 69] on span "Invest" at bounding box center [184, 71] width 21 height 10
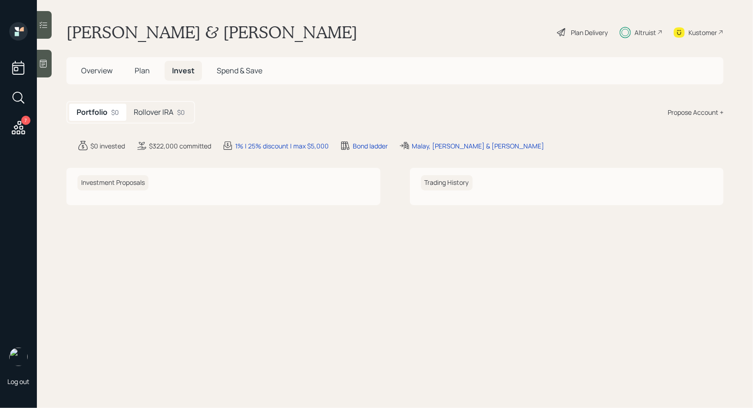
click at [161, 113] on h5 "Rollover IRA" at bounding box center [154, 112] width 40 height 9
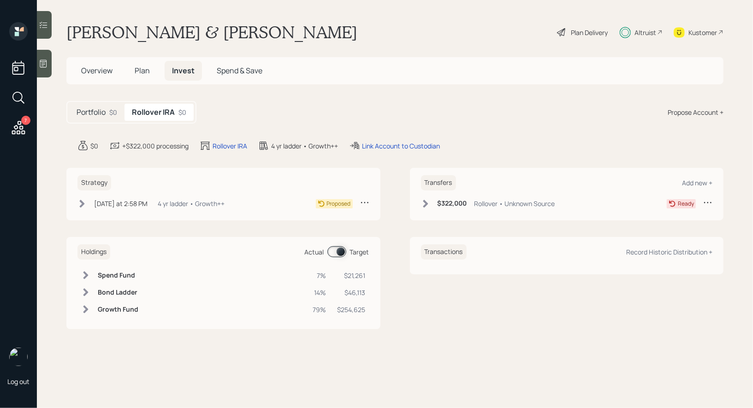
click at [364, 201] on icon at bounding box center [364, 202] width 9 height 9
click at [330, 228] on div "Cancel Strategy" at bounding box center [336, 229] width 66 height 9
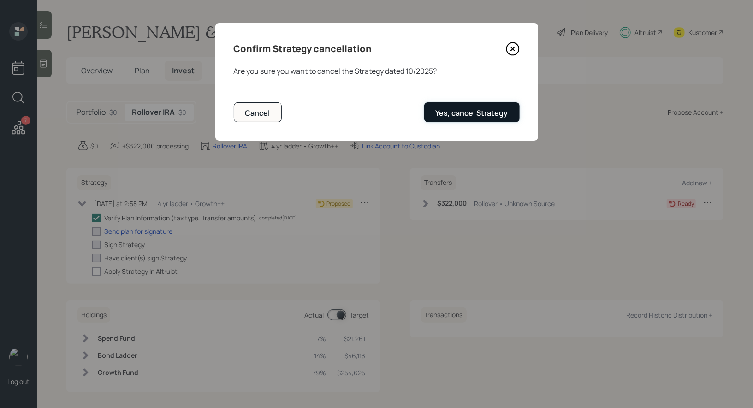
click at [488, 115] on div "Yes, cancel Strategy" at bounding box center [472, 113] width 72 height 10
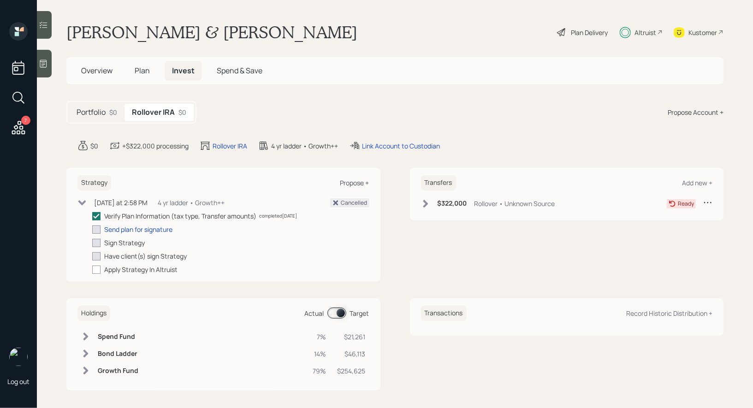
click at [360, 182] on div "Propose +" at bounding box center [354, 183] width 29 height 9
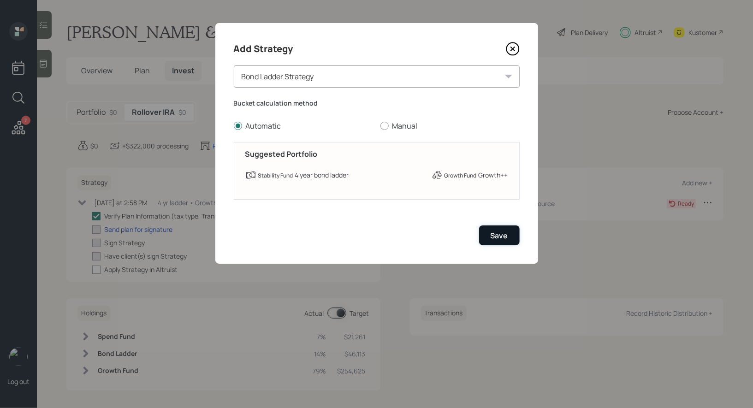
click at [497, 238] on div "Save" at bounding box center [500, 236] width 18 height 10
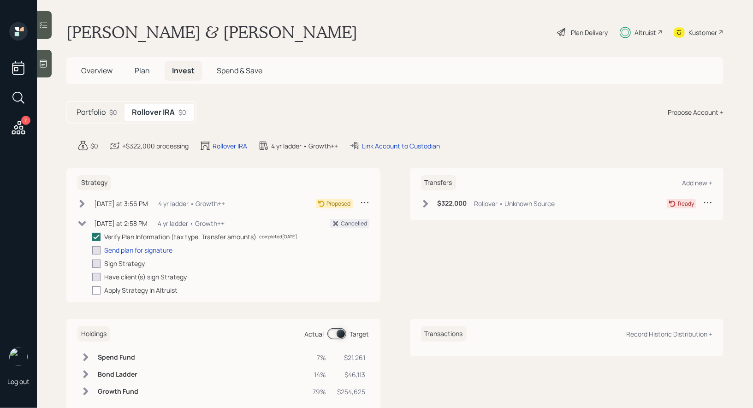
click at [83, 202] on icon at bounding box center [82, 204] width 5 height 8
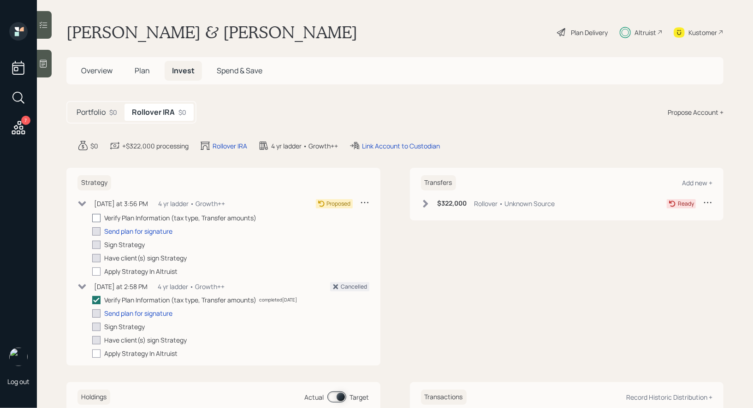
click at [98, 215] on div at bounding box center [96, 218] width 8 height 8
click at [92, 218] on input "checkbox" at bounding box center [92, 218] width 0 height 0
checkbox input "true"
click at [575, 33] on div "Plan Delivery" at bounding box center [589, 33] width 37 height 10
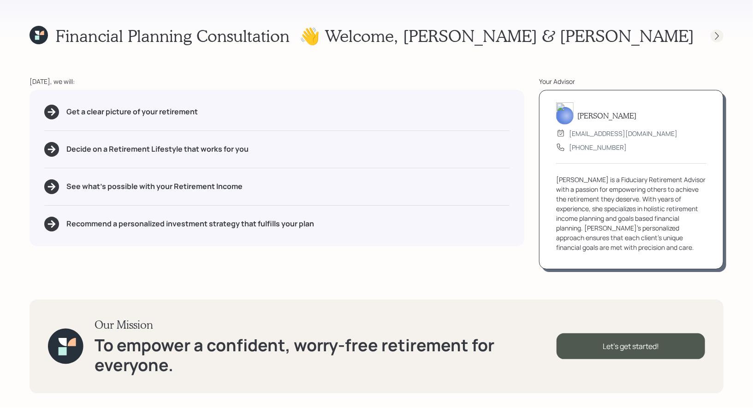
click at [720, 34] on icon at bounding box center [717, 35] width 9 height 9
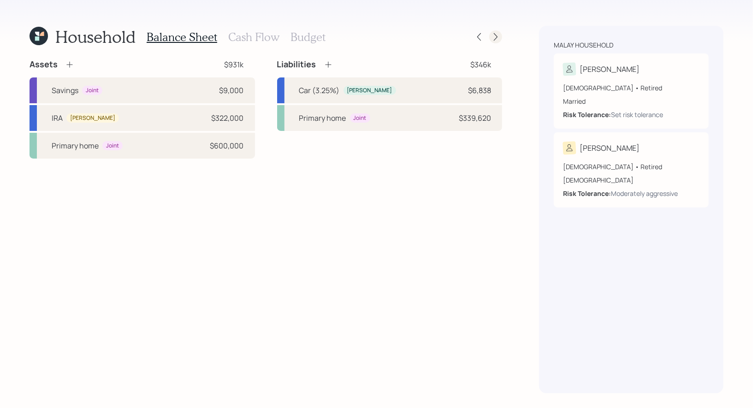
click at [496, 35] on icon at bounding box center [496, 37] width 4 height 8
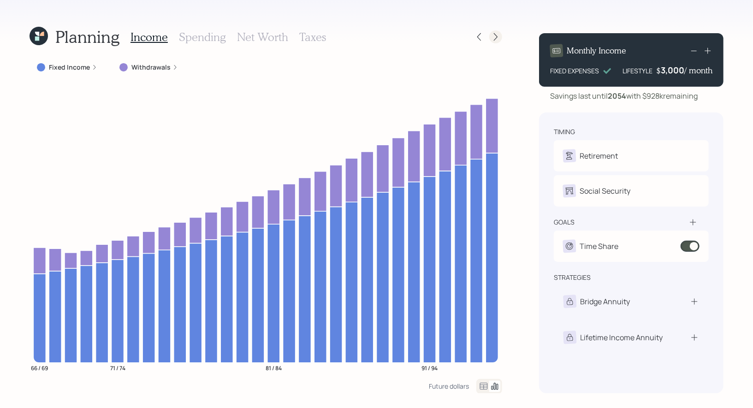
click at [497, 37] on icon at bounding box center [496, 37] width 4 height 8
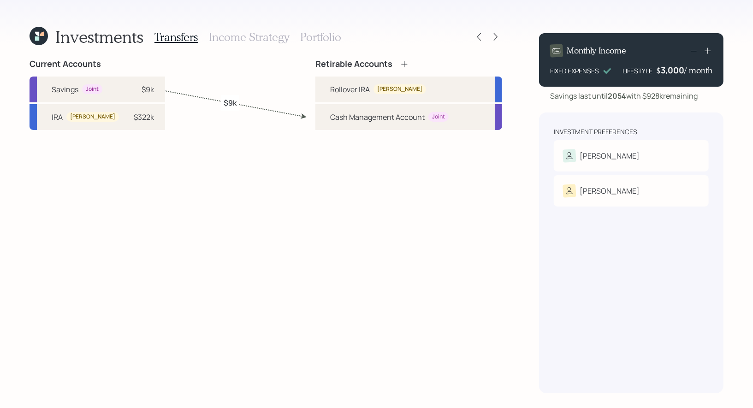
click at [310, 36] on h3 "Portfolio" at bounding box center [320, 36] width 41 height 13
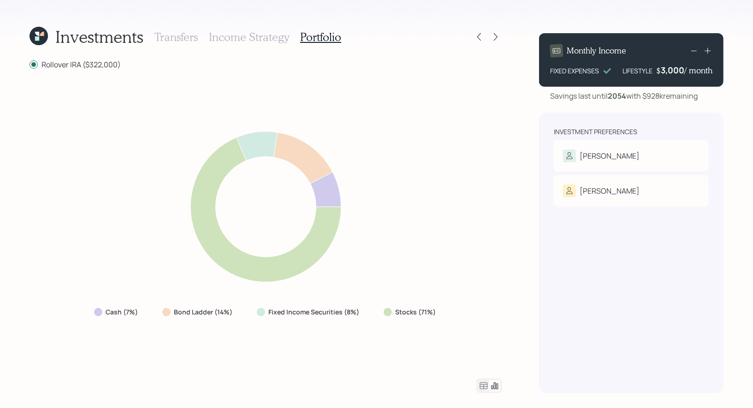
click at [36, 36] on icon at bounding box center [39, 36] width 18 height 18
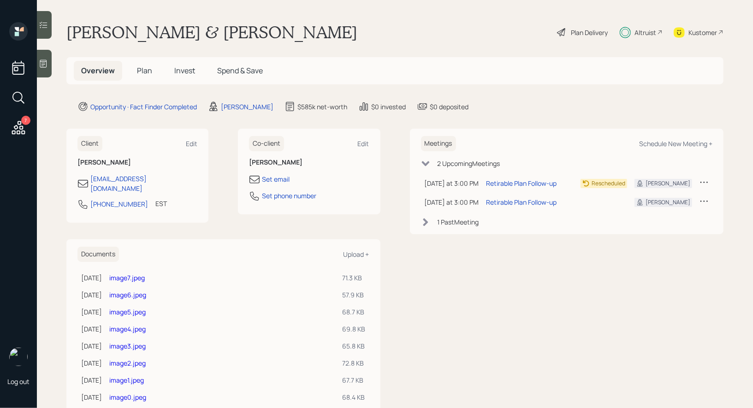
click at [186, 70] on span "Invest" at bounding box center [184, 71] width 21 height 10
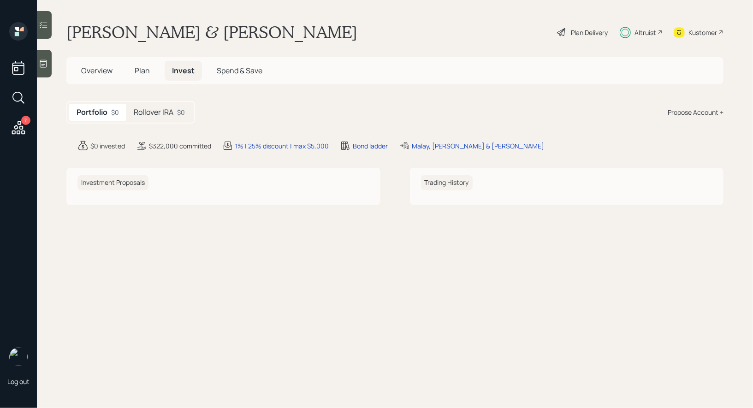
click at [154, 110] on h5 "Rollover IRA" at bounding box center [154, 112] width 40 height 9
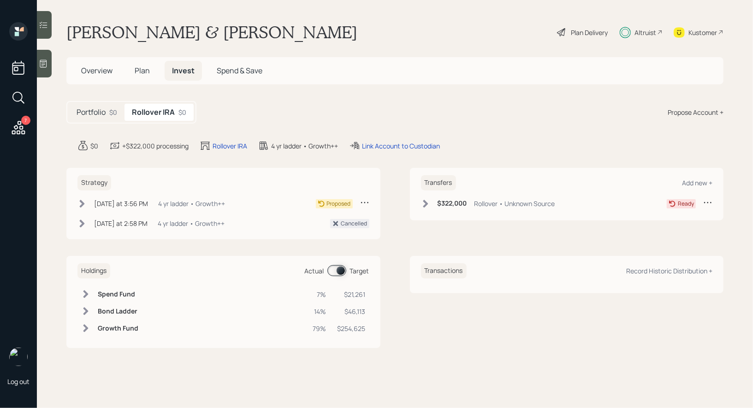
click at [425, 204] on icon at bounding box center [425, 203] width 9 height 9
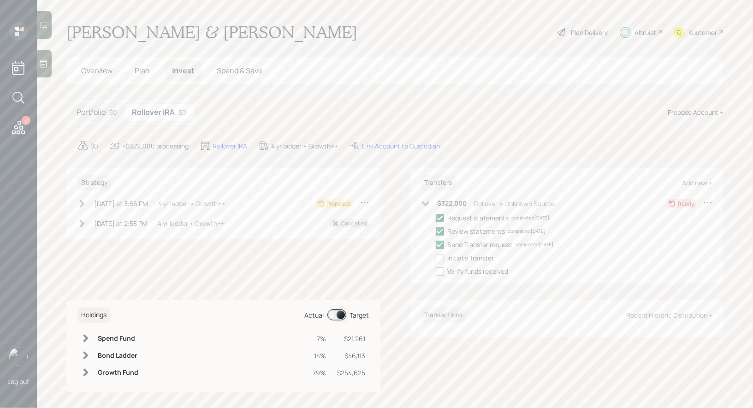
click at [81, 203] on icon at bounding box center [81, 203] width 9 height 9
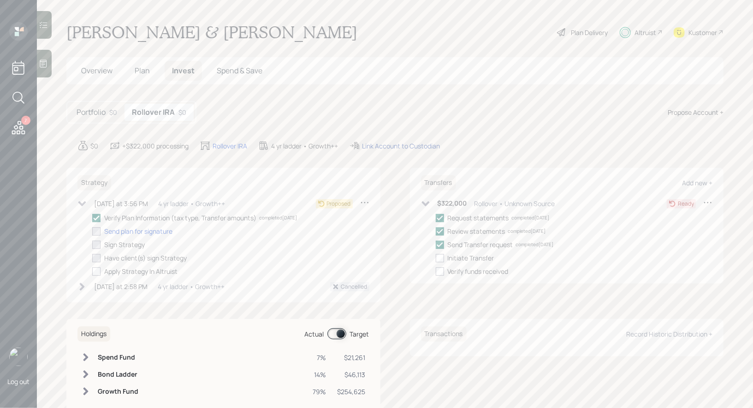
click at [403, 144] on div "Link Account to Custodian" at bounding box center [401, 146] width 78 height 10
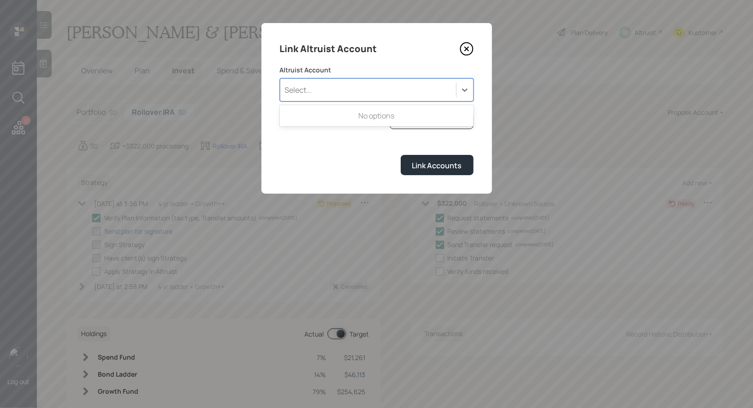
click at [419, 95] on div "Select..." at bounding box center [368, 90] width 176 height 16
click at [366, 159] on div "Link Accounts" at bounding box center [377, 165] width 194 height 20
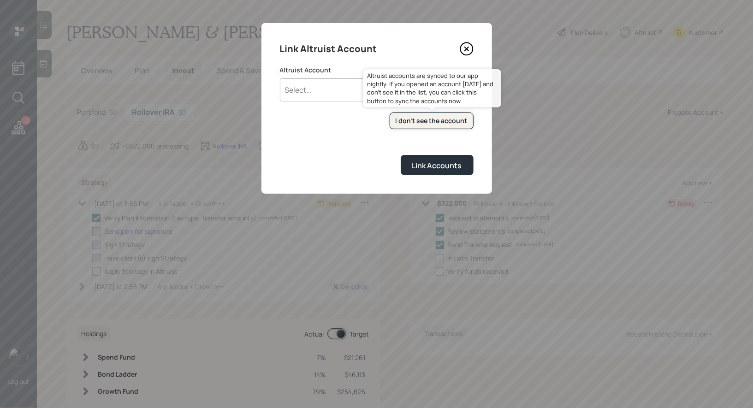
click at [421, 123] on div "I don't see the account" at bounding box center [432, 120] width 72 height 9
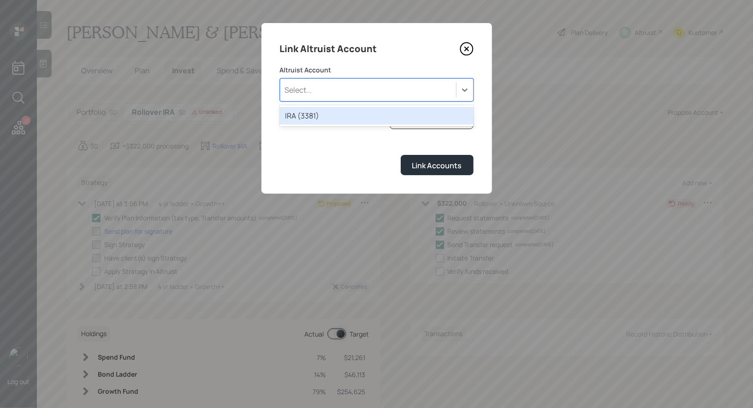
click at [358, 84] on div "Select..." at bounding box center [368, 90] width 176 height 16
click at [341, 118] on div "IRA (3381)" at bounding box center [377, 116] width 194 height 18
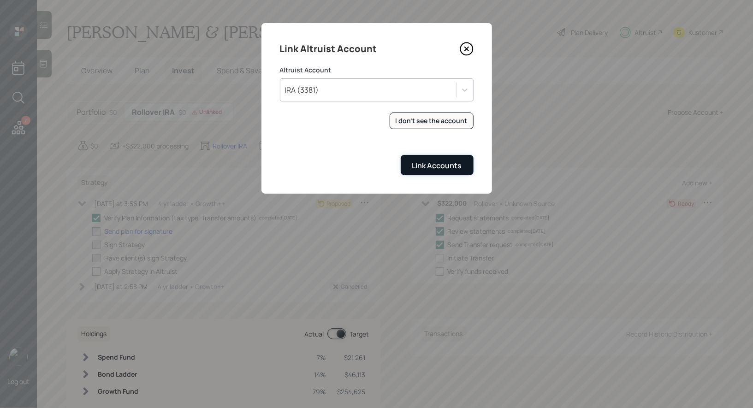
click at [429, 167] on div "Link Accounts" at bounding box center [437, 166] width 50 height 10
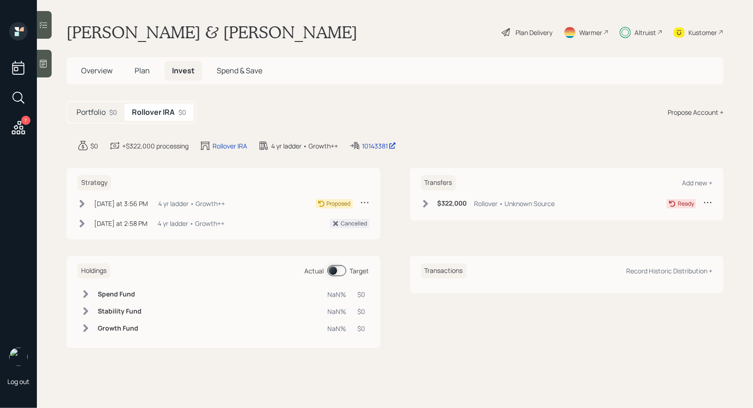
click at [426, 202] on icon at bounding box center [425, 204] width 5 height 8
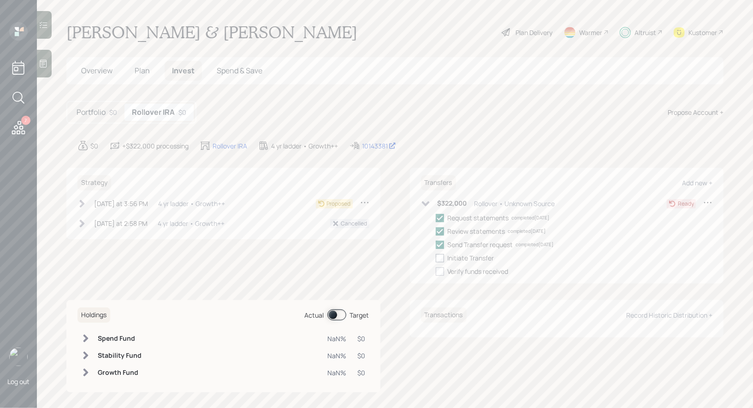
click at [441, 258] on div at bounding box center [440, 258] width 8 height 8
click at [436, 258] on input "checkbox" at bounding box center [435, 258] width 0 height 0
checkbox input "true"
click at [84, 200] on icon at bounding box center [81, 203] width 9 height 9
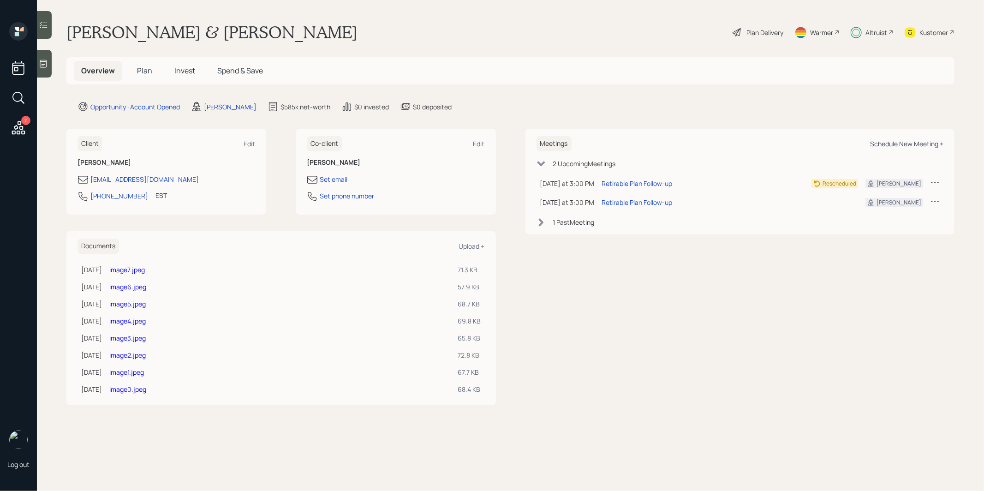
click at [899, 143] on div "Schedule New Meeting +" at bounding box center [906, 143] width 73 height 9
select select "8b79112e-3cfb-44f9-89e7-15267fe946c1"
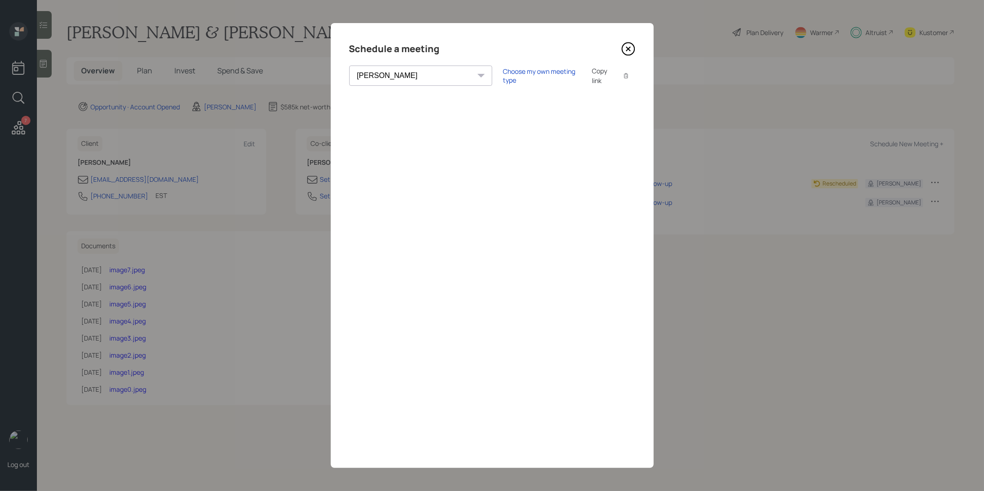
click at [625, 47] on icon at bounding box center [628, 49] width 14 height 14
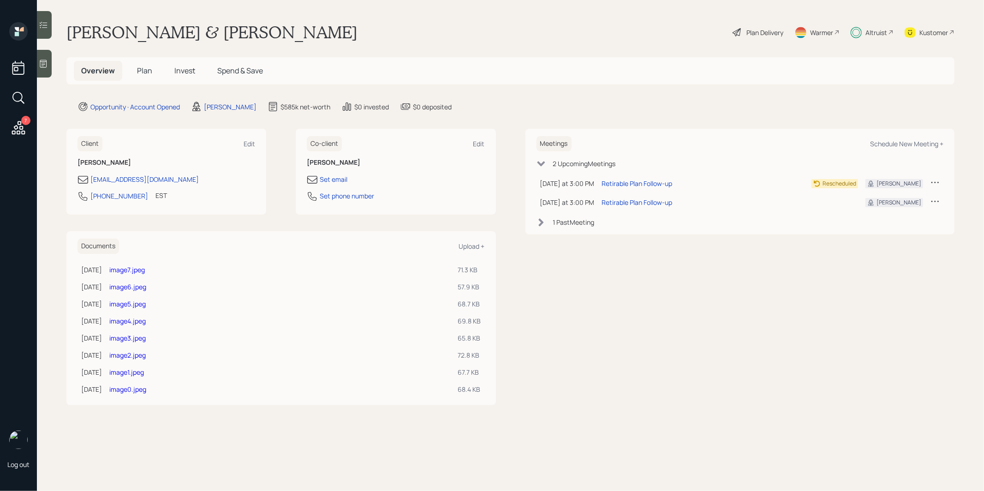
click at [147, 72] on span "Plan" at bounding box center [144, 71] width 15 height 10
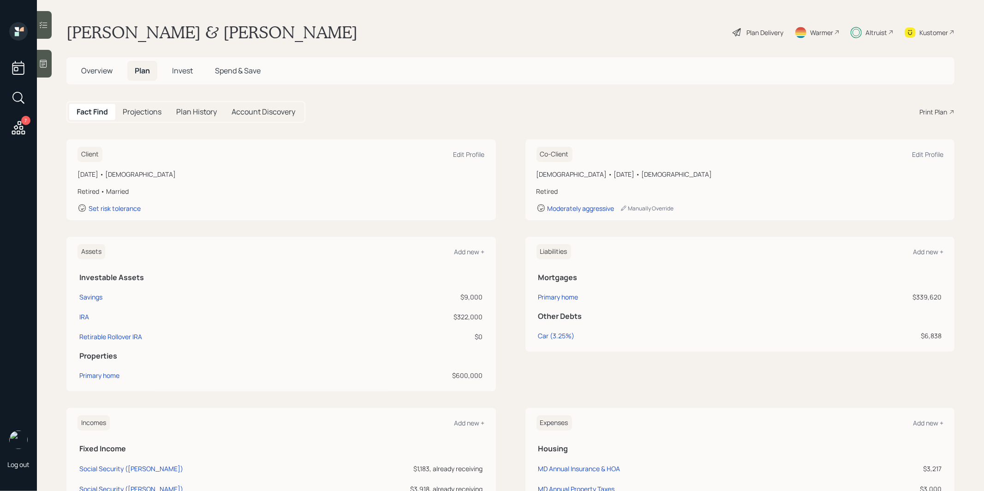
click at [943, 111] on div "Print Plan" at bounding box center [933, 112] width 28 height 10
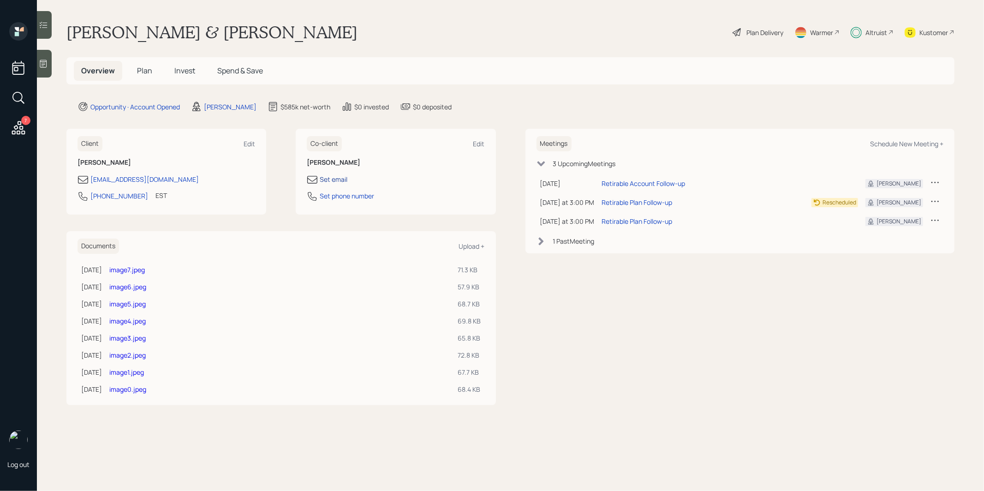
click at [334, 175] on div "Set email" at bounding box center [334, 179] width 28 height 10
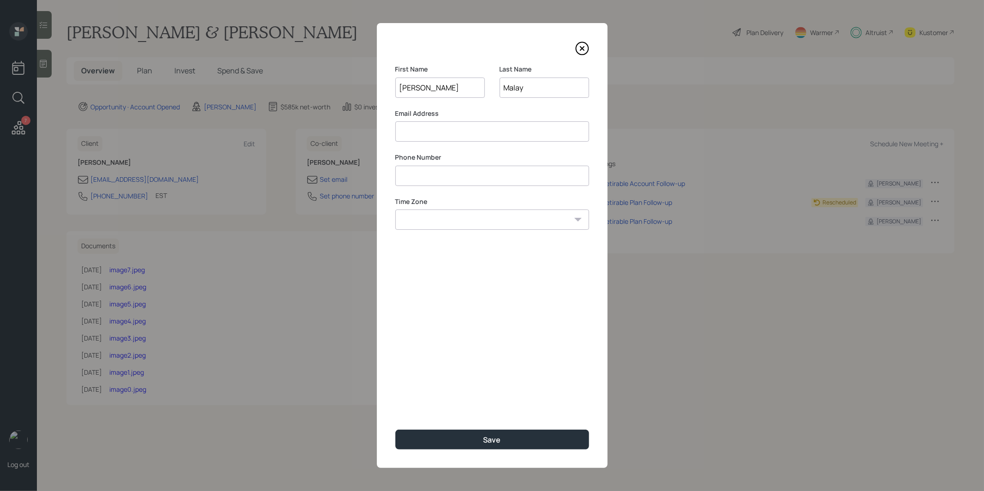
click at [440, 135] on input at bounding box center [492, 131] width 194 height 20
paste input "[EMAIL_ADDRESS][DOMAIN_NAME]"
type input "[EMAIL_ADDRESS][DOMAIN_NAME]"
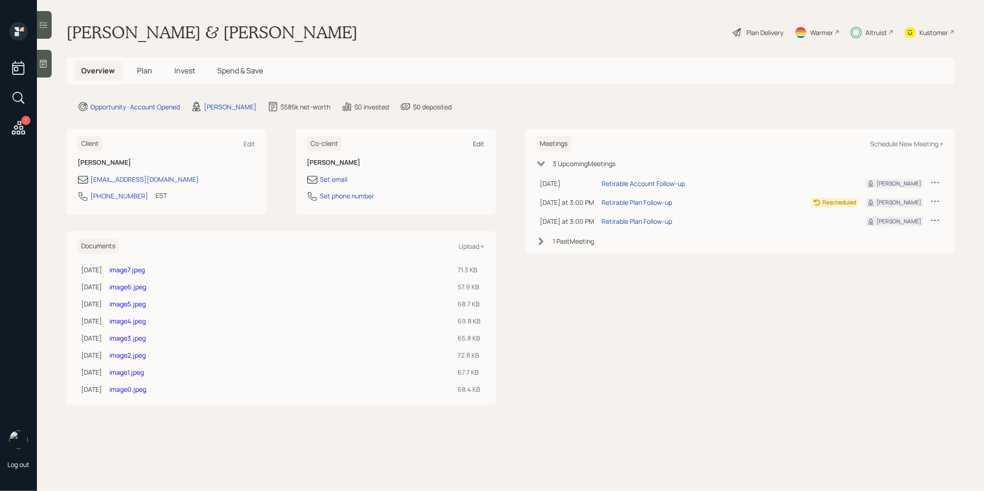
click at [475, 144] on div "Edit" at bounding box center [479, 143] width 12 height 9
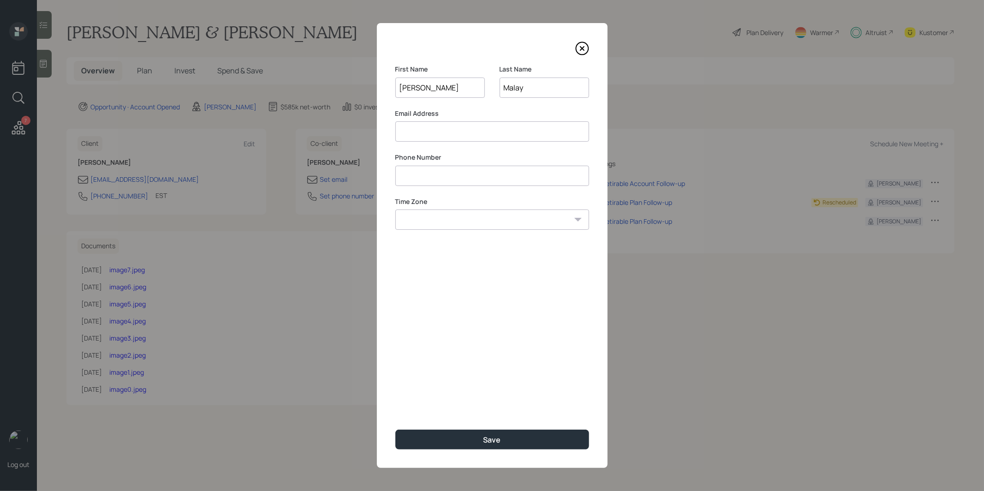
click at [422, 134] on input at bounding box center [492, 131] width 194 height 20
paste input "[PHONE_NUMBER]"
type input "[PHONE_NUMBER]"
click at [466, 133] on input "[PHONE_NUMBER]" at bounding box center [492, 131] width 194 height 20
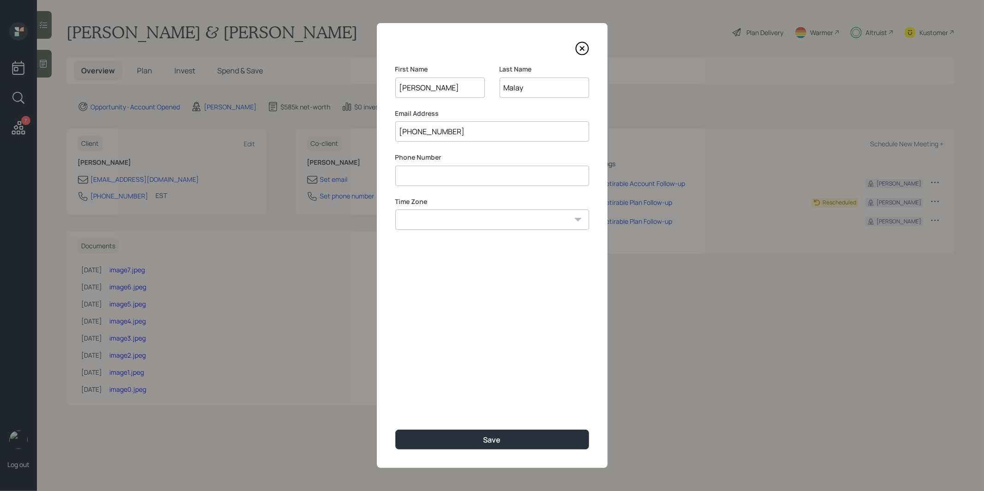
click at [466, 133] on input "[PHONE_NUMBER]" at bounding box center [492, 131] width 194 height 20
click at [433, 177] on input at bounding box center [492, 176] width 194 height 20
paste input "*********"
click at [402, 175] on input "*********" at bounding box center [492, 176] width 194 height 20
click at [447, 180] on input "********" at bounding box center [492, 176] width 194 height 20
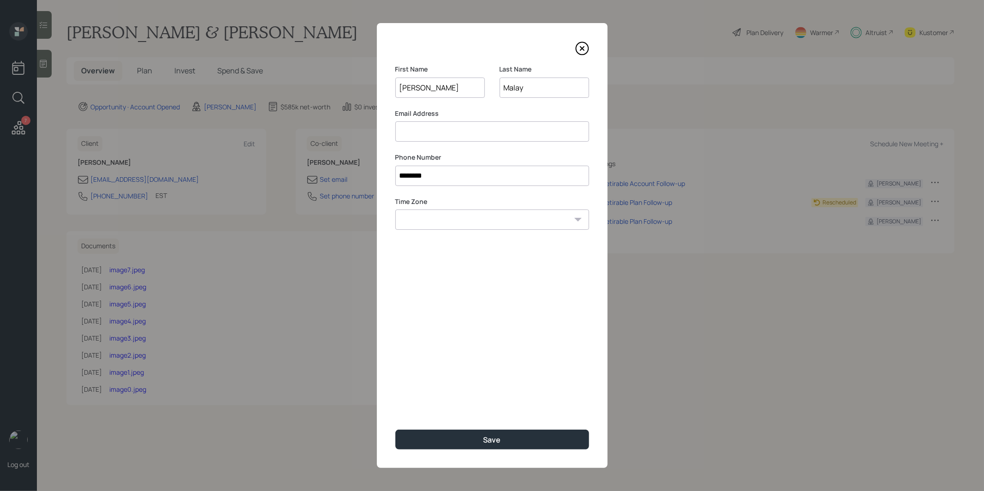
click at [447, 180] on input "********" at bounding box center [492, 176] width 194 height 20
paste input "******"
type input "**********"
click at [448, 197] on label "Time Zone" at bounding box center [492, 201] width 194 height 9
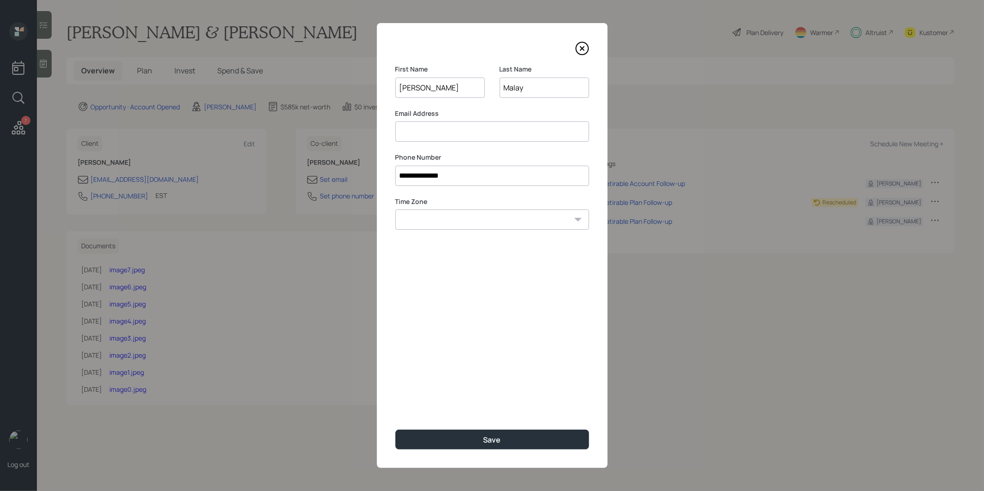
click at [432, 130] on input at bounding box center [492, 131] width 194 height 20
paste input "[EMAIL_ADDRESS][DOMAIN_NAME]"
type input "[EMAIL_ADDRESS][DOMAIN_NAME]"
click at [417, 223] on select "Eastern Standard Time Central Standard Time Mountain Standard Time Pacific Stan…" at bounding box center [492, 219] width 194 height 20
select select "America/New_York"
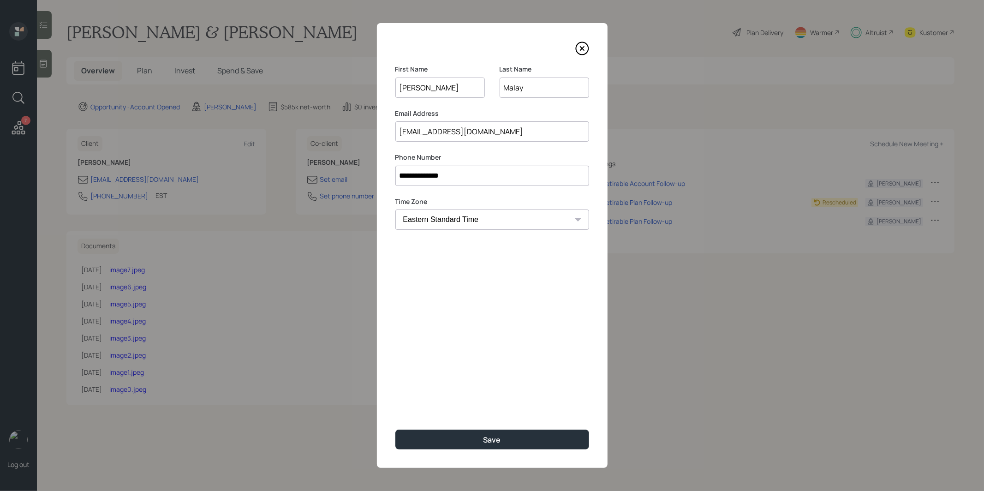
click at [395, 209] on select "Eastern Standard Time Central Standard Time Mountain Standard Time Pacific Stan…" at bounding box center [492, 219] width 194 height 20
click at [441, 441] on button "Save" at bounding box center [492, 439] width 194 height 20
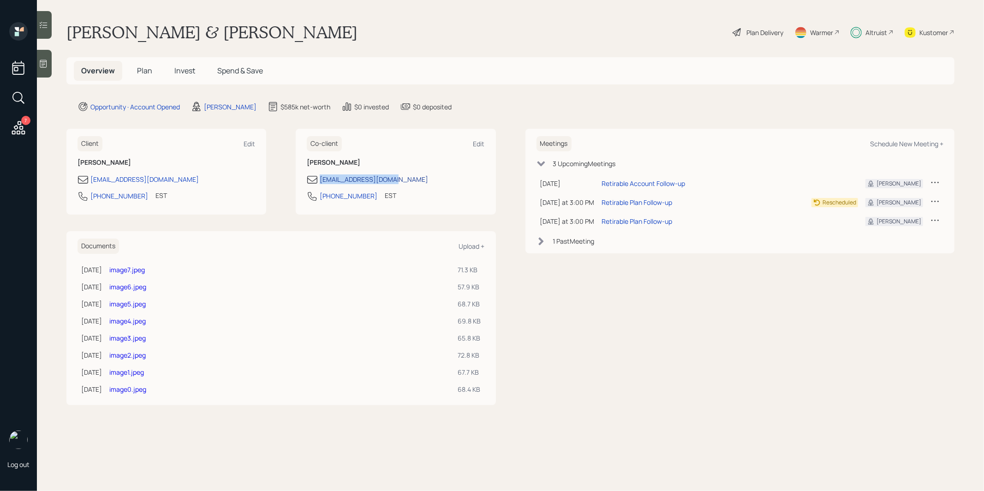
drag, startPoint x: 399, startPoint y: 180, endPoint x: 321, endPoint y: 181, distance: 78.4
click at [321, 181] on div "[EMAIL_ADDRESS][DOMAIN_NAME]" at bounding box center [396, 179] width 178 height 11
copy div "[EMAIL_ADDRESS][DOMAIN_NAME]"
